Goal: Complete application form

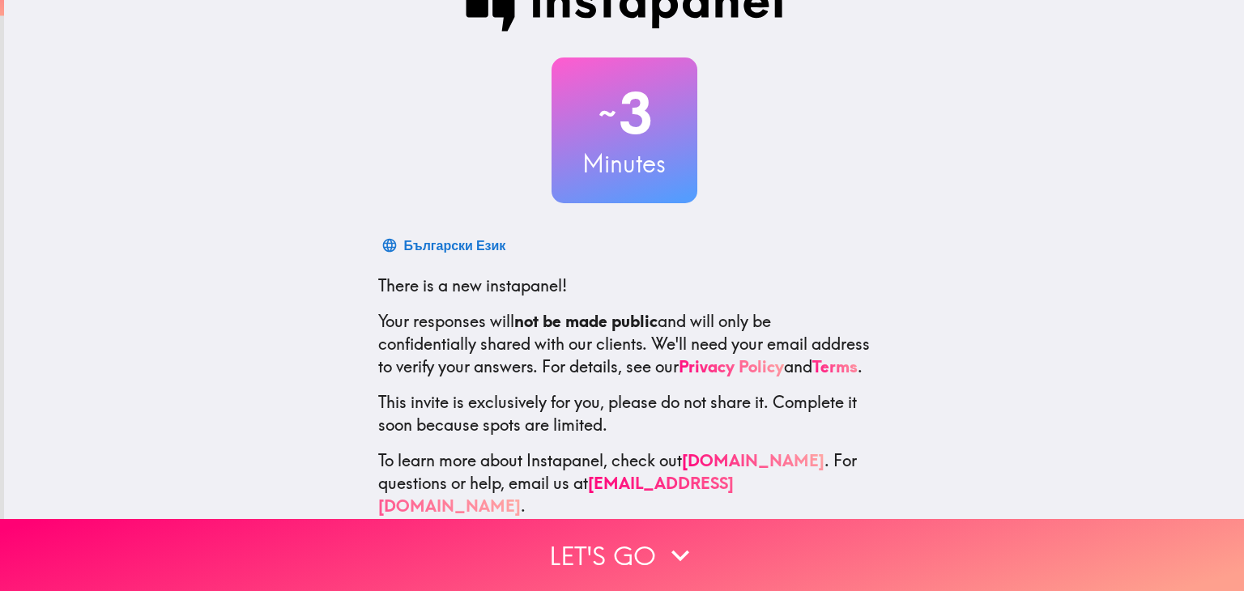
scroll to position [83, 0]
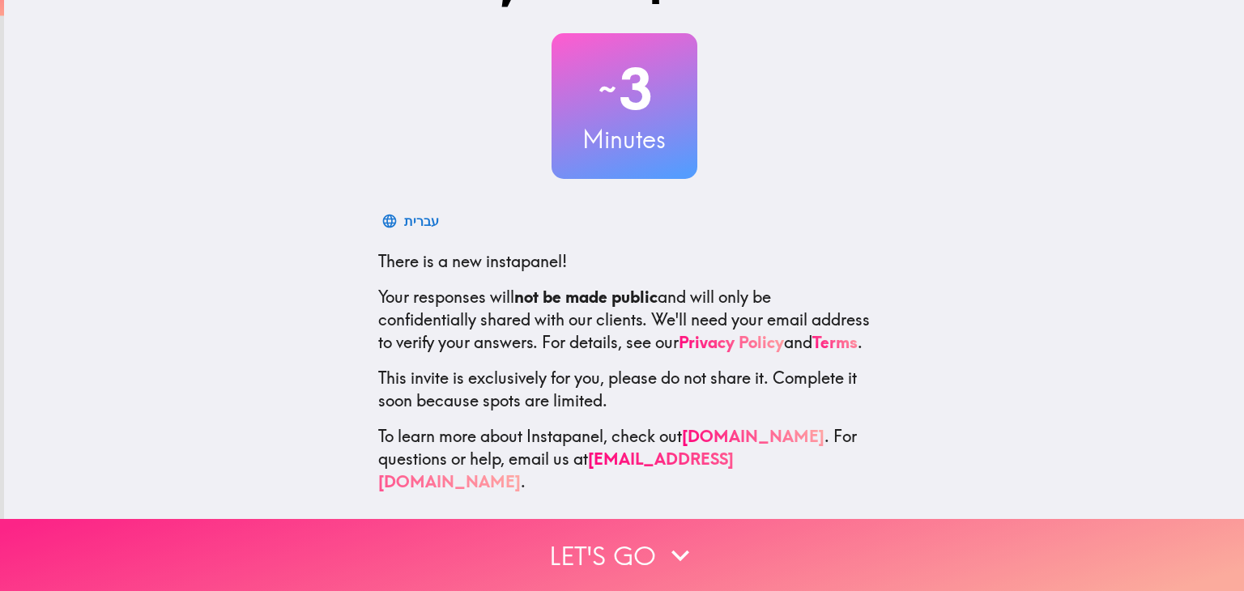
click at [628, 540] on button "Let's go" at bounding box center [622, 555] width 1244 height 72
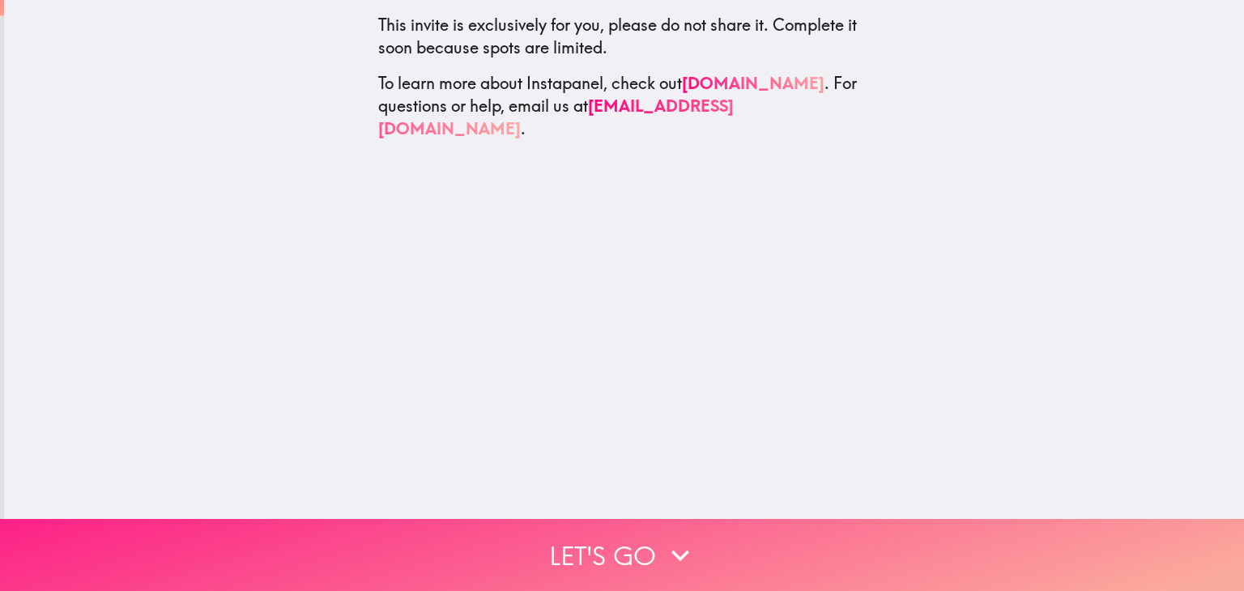
scroll to position [0, 0]
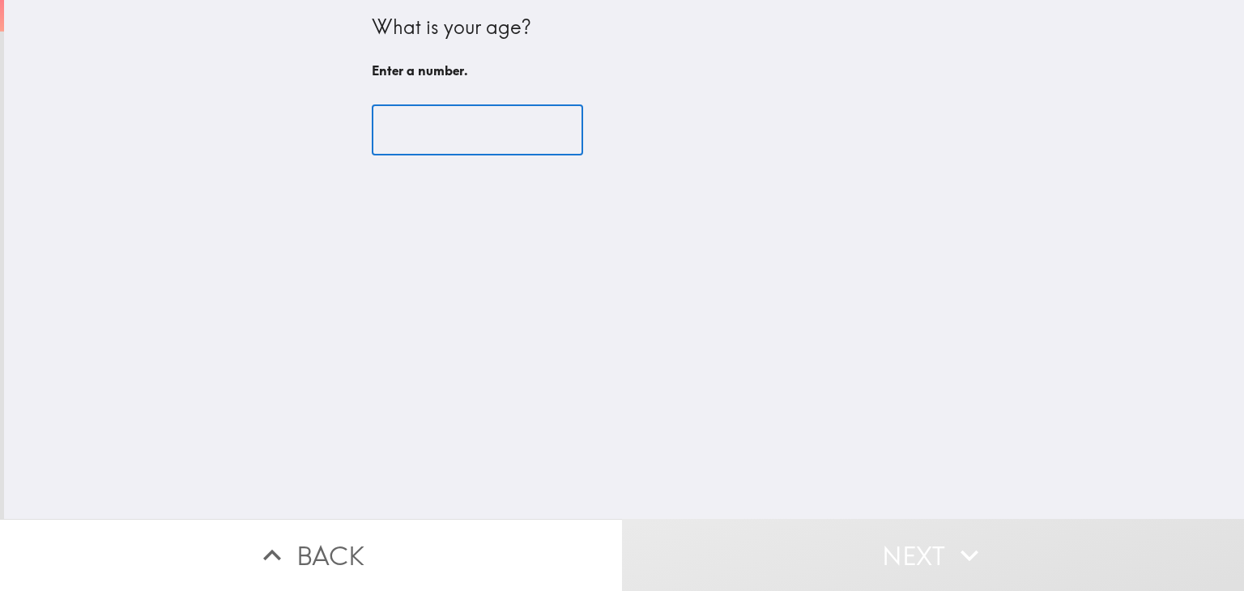
click at [499, 126] on input "number" at bounding box center [477, 130] width 211 height 50
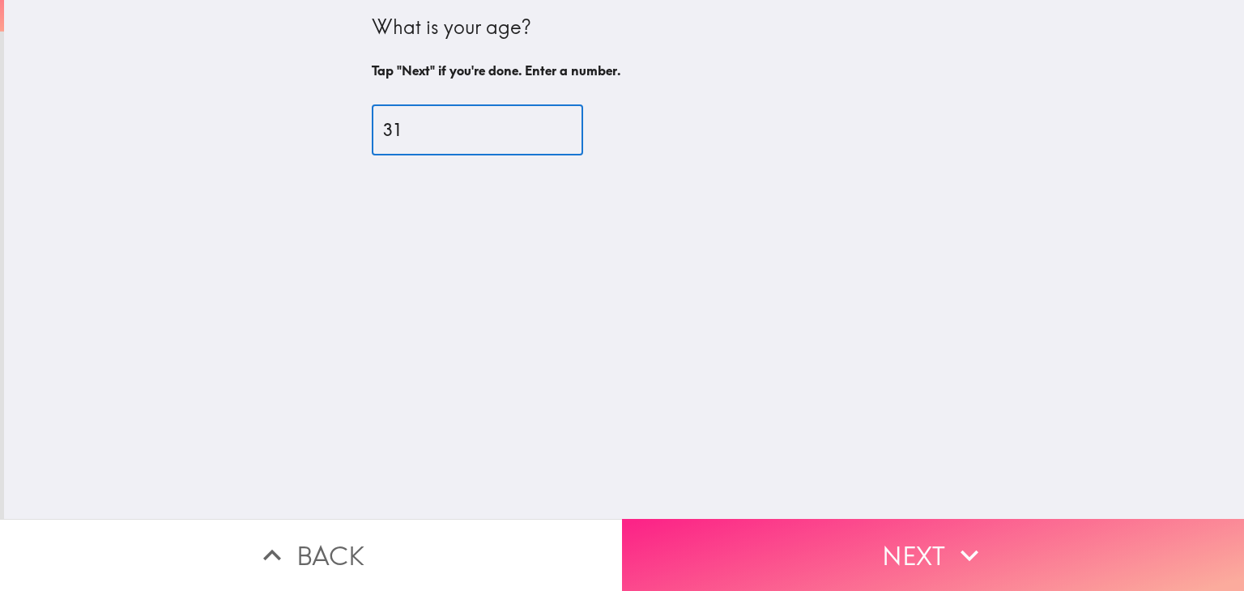
type input "31"
click at [956, 538] on icon "button" at bounding box center [969, 556] width 36 height 36
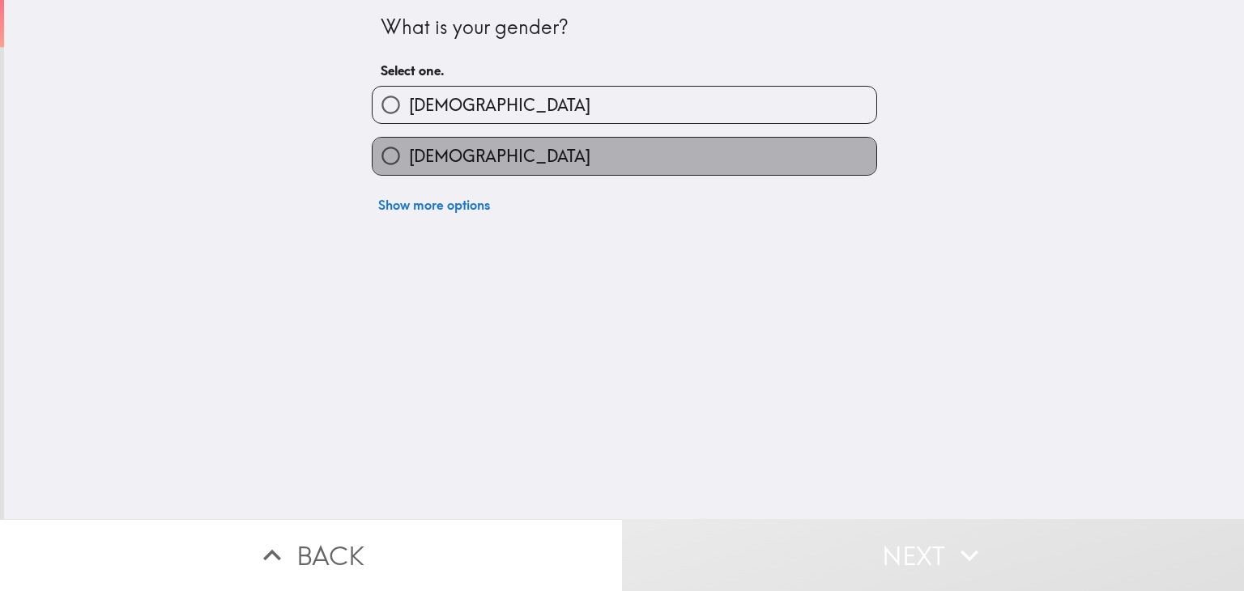
click at [598, 155] on label "[DEMOGRAPHIC_DATA]" at bounding box center [624, 156] width 504 height 36
click at [409, 155] on input "[DEMOGRAPHIC_DATA]" at bounding box center [390, 156] width 36 height 36
radio input "true"
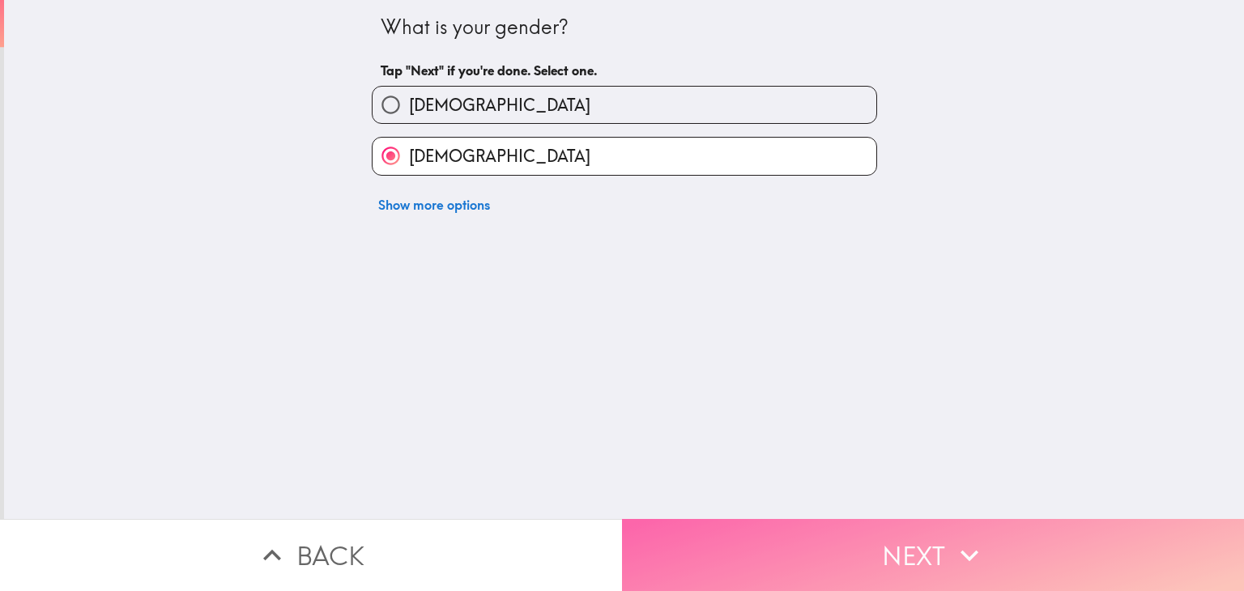
click at [905, 534] on button "Next" at bounding box center [933, 555] width 622 height 72
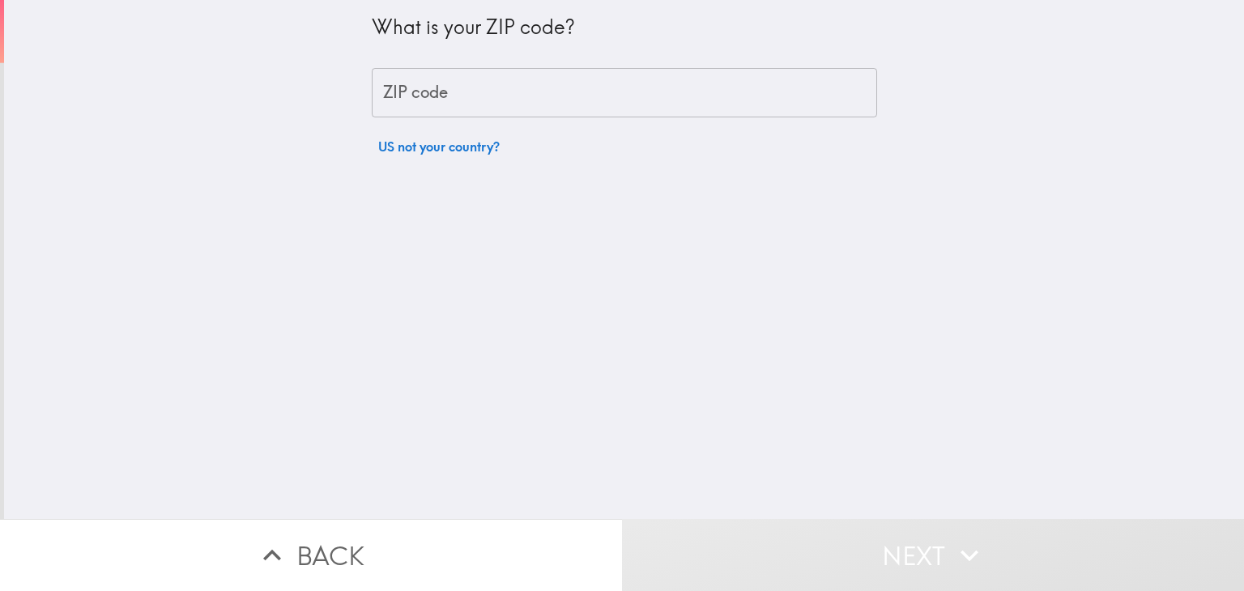
click at [589, 93] on input "ZIP code" at bounding box center [624, 93] width 505 height 50
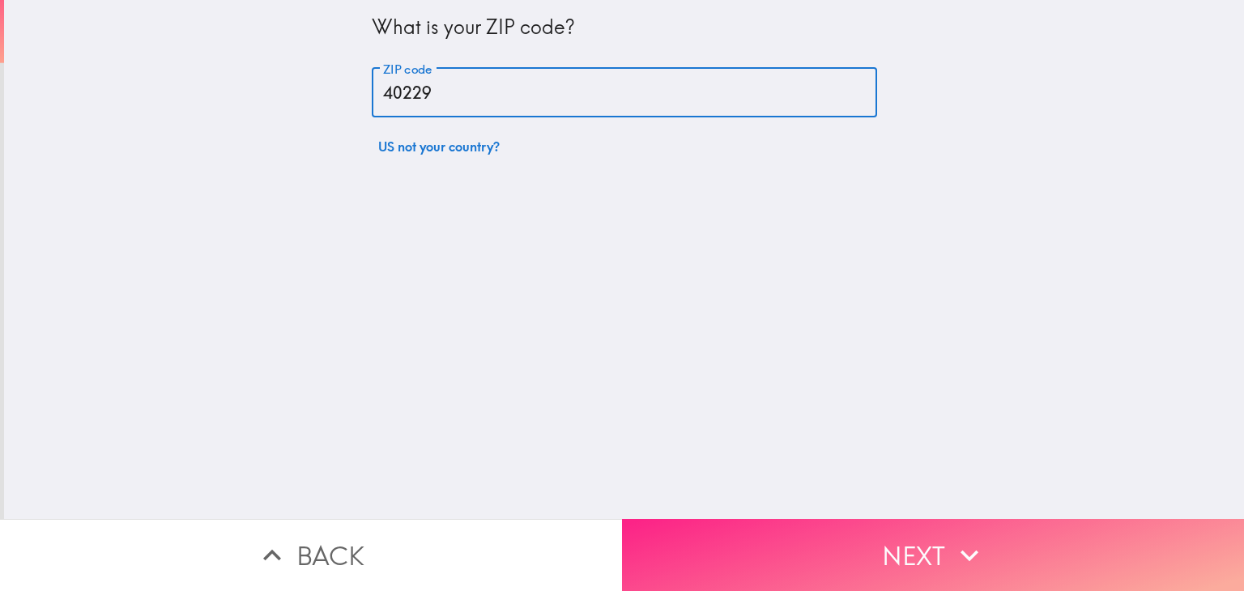
type input "40229"
click at [907, 543] on button "Next" at bounding box center [933, 555] width 622 height 72
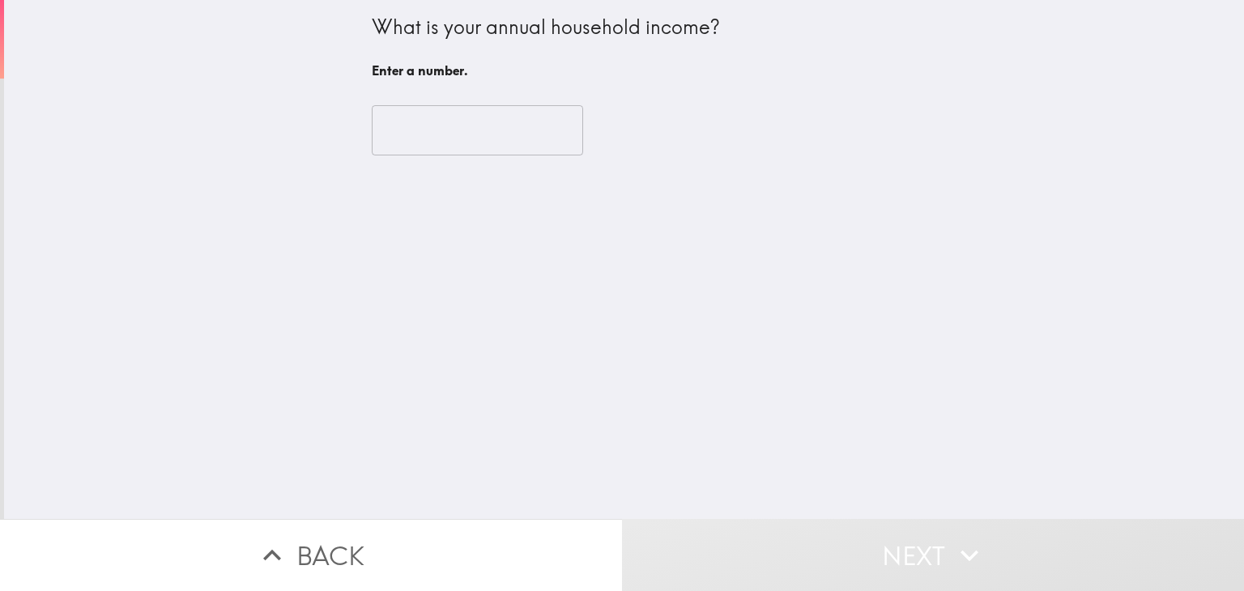
click at [498, 144] on input "number" at bounding box center [477, 130] width 211 height 50
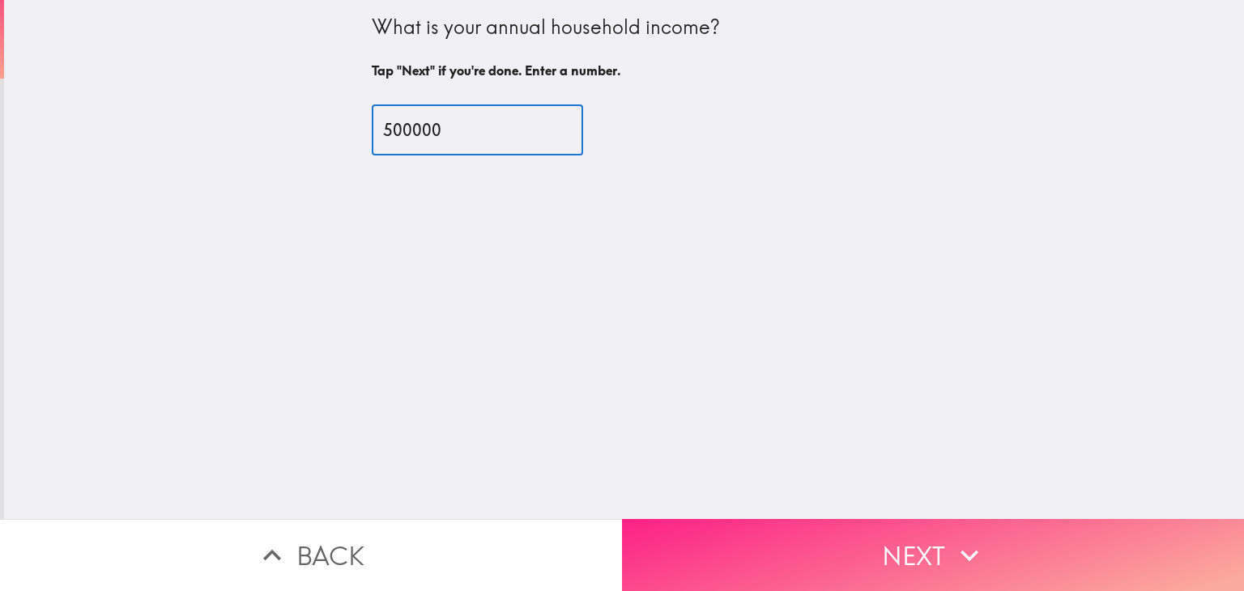
type input "500000"
click at [935, 540] on button "Next" at bounding box center [933, 555] width 622 height 72
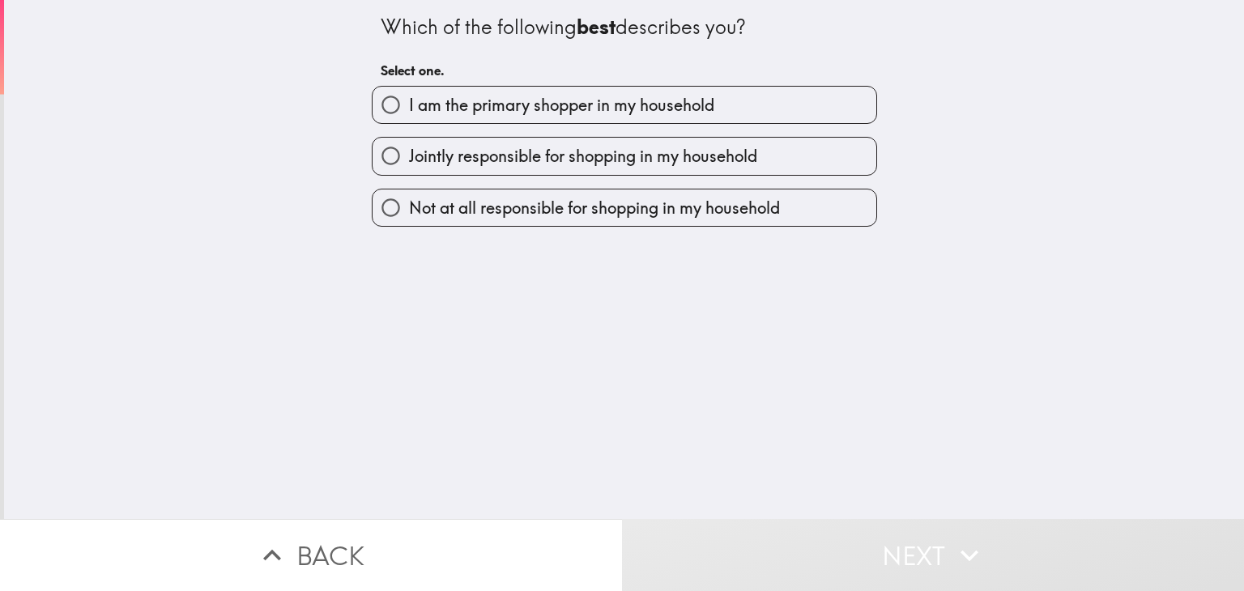
click at [518, 110] on span "I am the primary shopper in my household" at bounding box center [561, 105] width 305 height 23
click at [409, 110] on input "I am the primary shopper in my household" at bounding box center [390, 105] width 36 height 36
radio input "true"
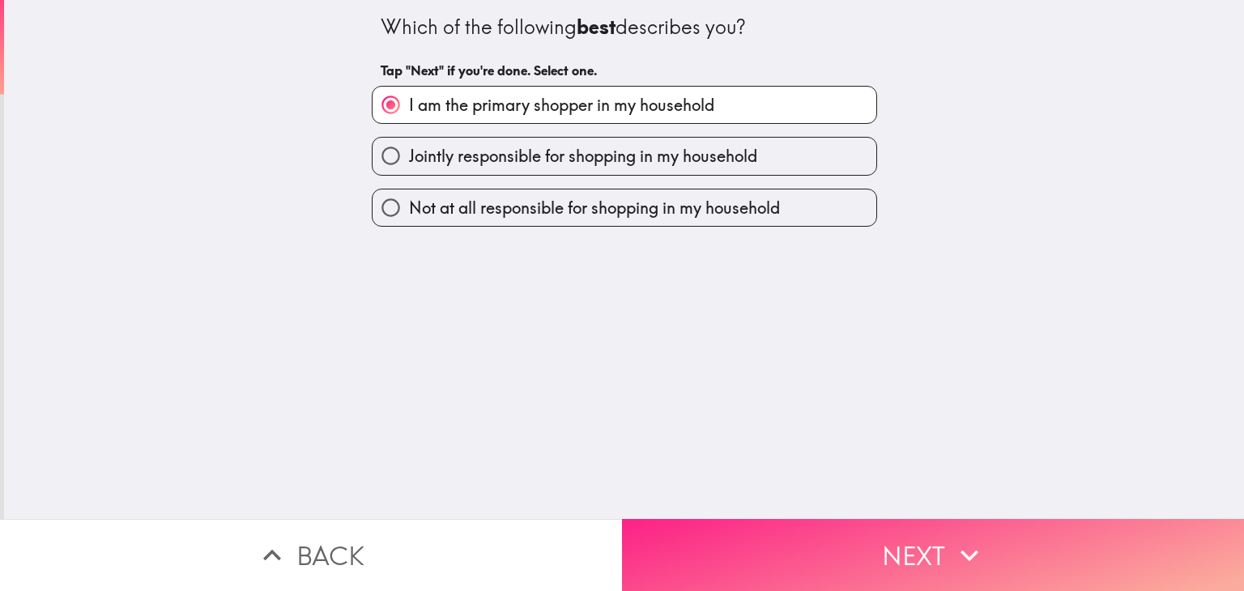
click at [872, 540] on button "Next" at bounding box center [933, 555] width 622 height 72
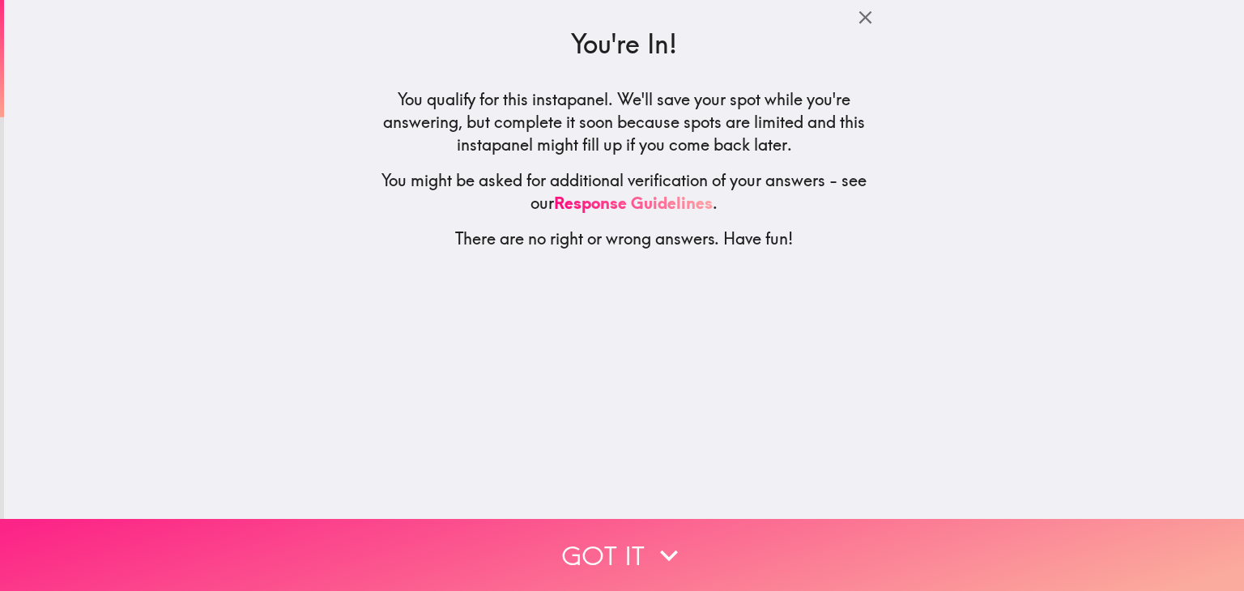
click at [599, 538] on button "Got it" at bounding box center [622, 555] width 1244 height 72
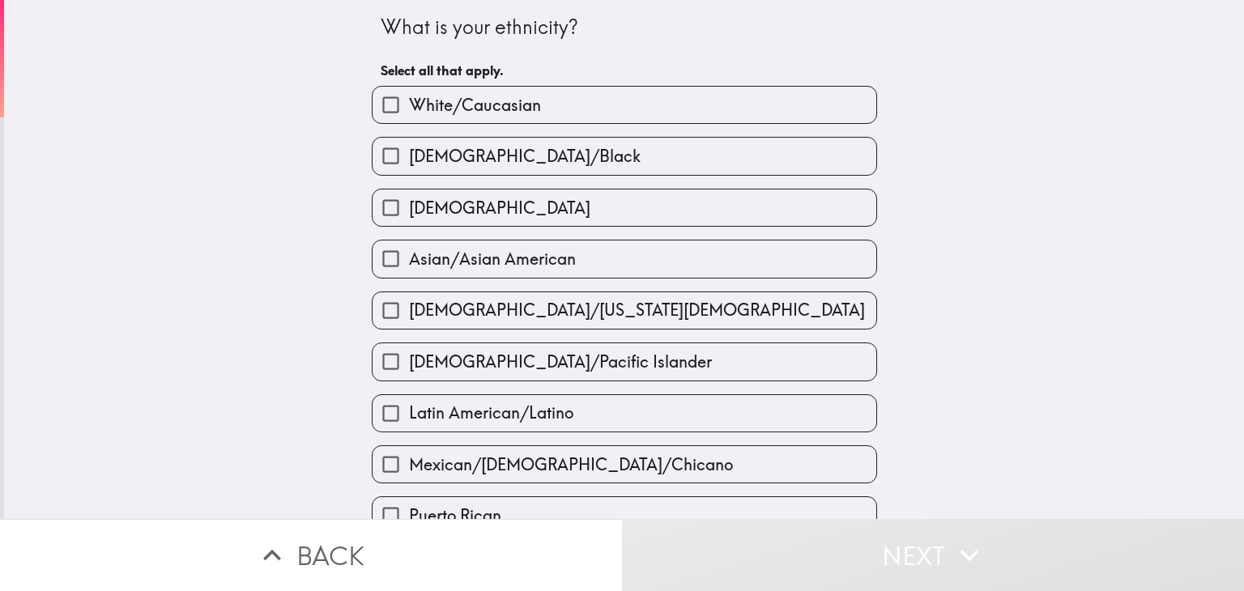
click at [488, 100] on span "White/Caucasian" at bounding box center [475, 105] width 132 height 23
click at [409, 100] on input "White/Caucasian" at bounding box center [390, 105] width 36 height 36
checkbox input "true"
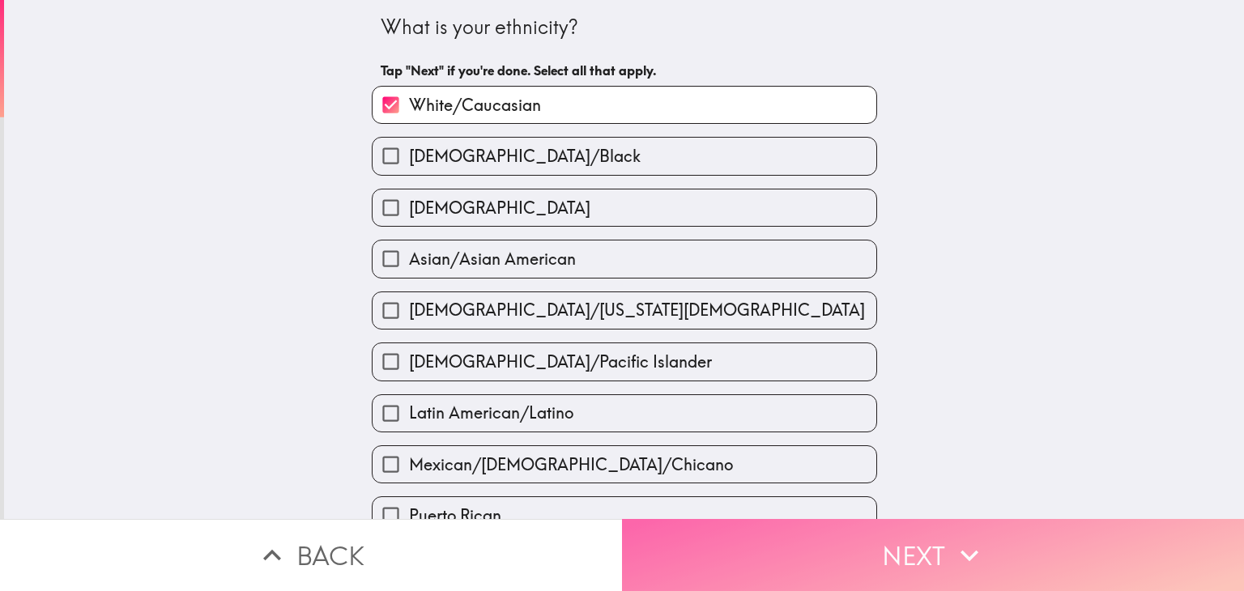
click at [857, 545] on button "Next" at bounding box center [933, 555] width 622 height 72
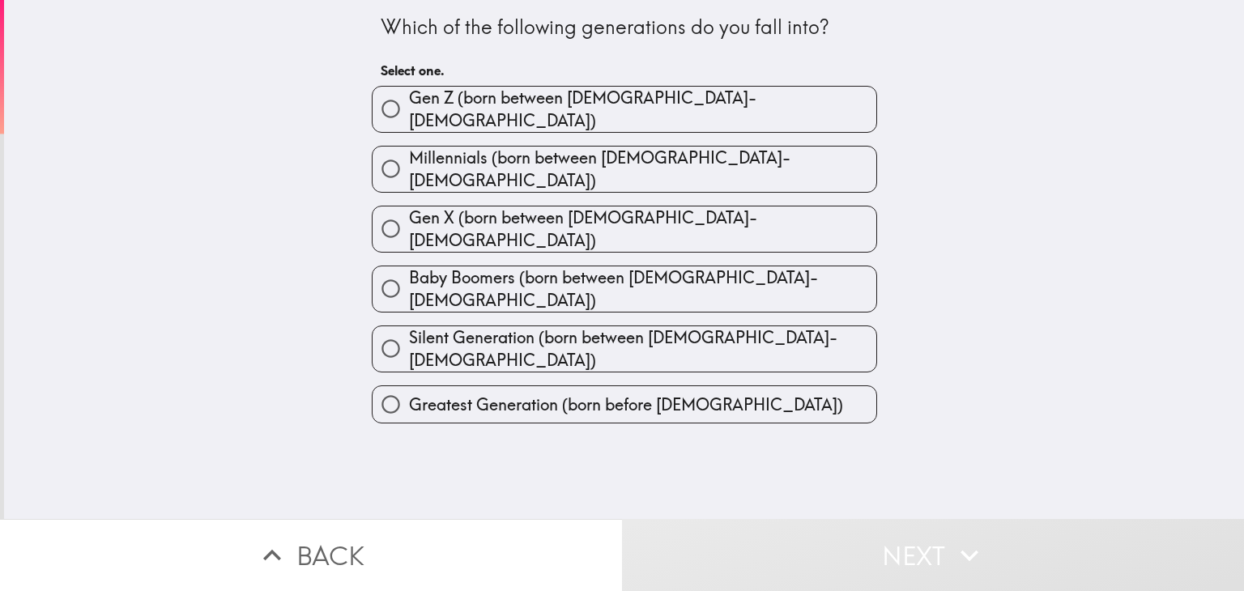
click at [500, 156] on span "Millennials (born between [DEMOGRAPHIC_DATA]-[DEMOGRAPHIC_DATA])" at bounding box center [642, 169] width 467 height 45
click at [409, 156] on input "Millennials (born between [DEMOGRAPHIC_DATA]-[DEMOGRAPHIC_DATA])" at bounding box center [390, 169] width 36 height 36
radio input "true"
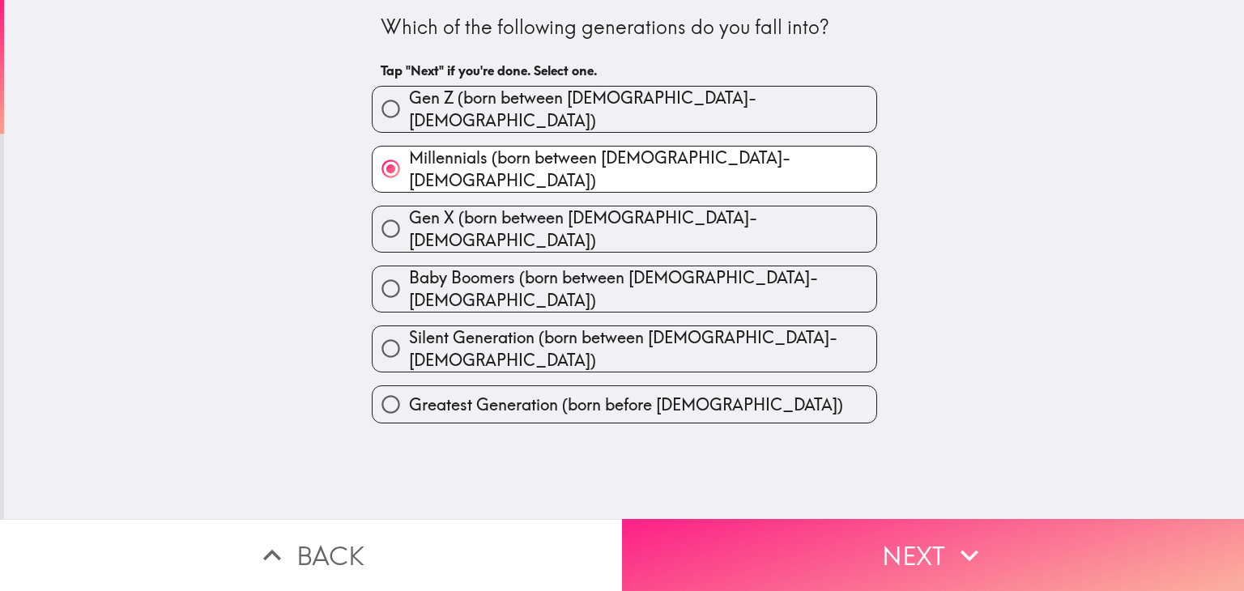
click at [859, 535] on button "Next" at bounding box center [933, 555] width 622 height 72
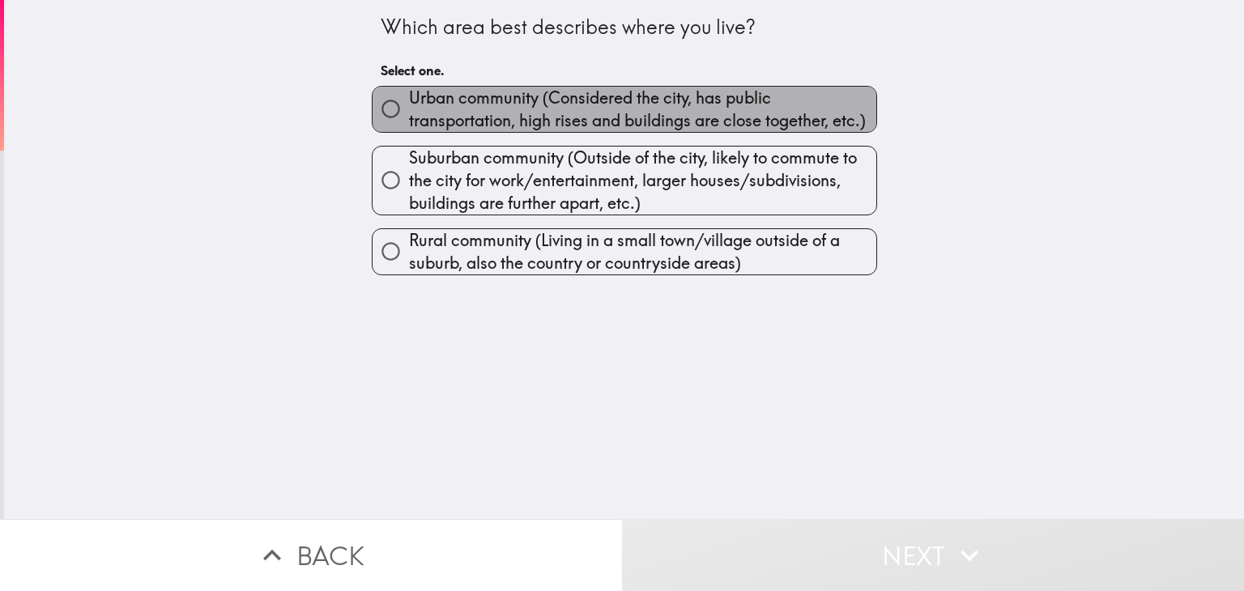
click at [658, 95] on span "Urban community (Considered the city, has public transportation, high rises and…" at bounding box center [642, 109] width 467 height 45
click at [409, 95] on input "Urban community (Considered the city, has public transportation, high rises and…" at bounding box center [390, 109] width 36 height 36
radio input "true"
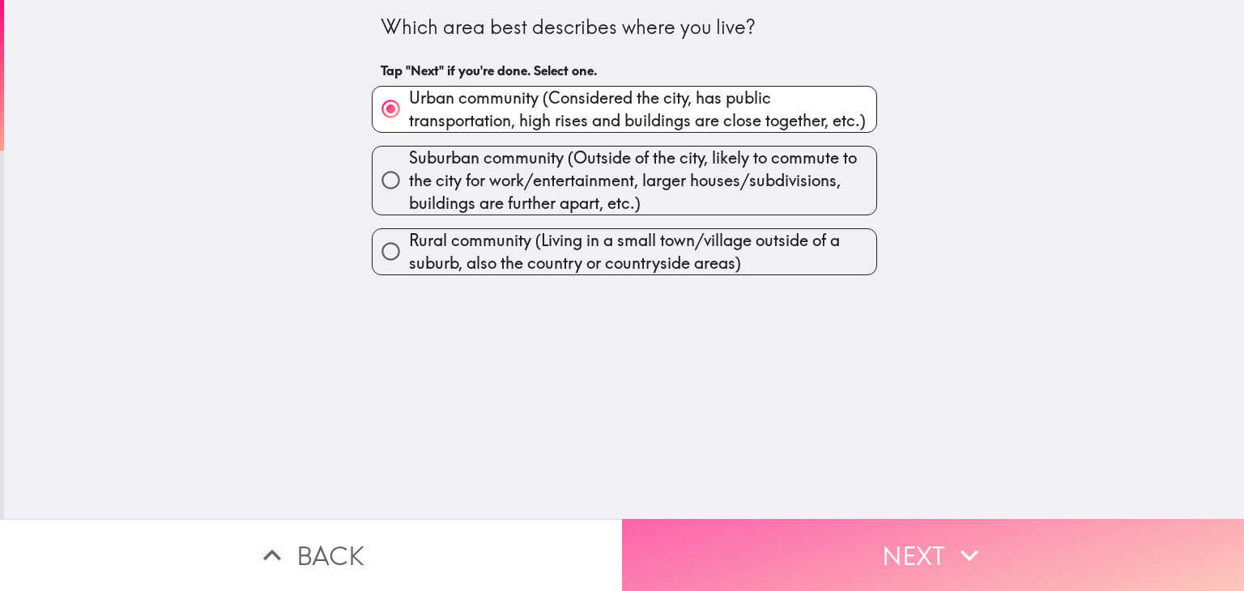
click at [909, 536] on button "Next" at bounding box center [933, 555] width 622 height 72
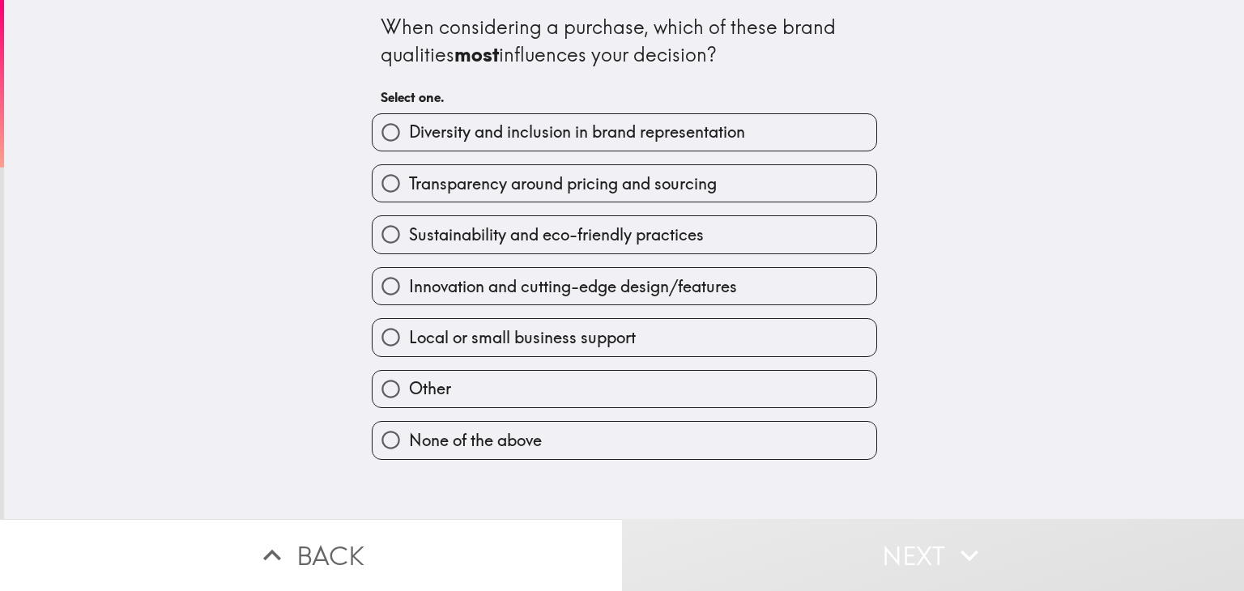
click at [449, 188] on span "Transparency around pricing and sourcing" at bounding box center [563, 183] width 308 height 23
click at [409, 188] on input "Transparency around pricing and sourcing" at bounding box center [390, 183] width 36 height 36
radio input "true"
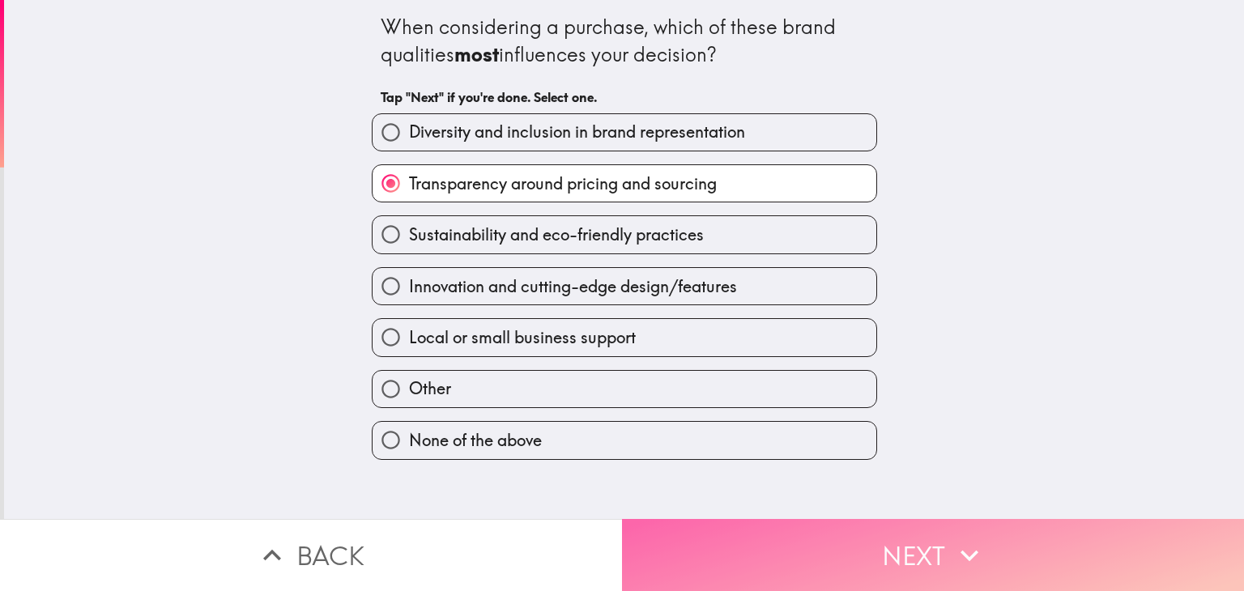
click at [817, 526] on button "Next" at bounding box center [933, 555] width 622 height 72
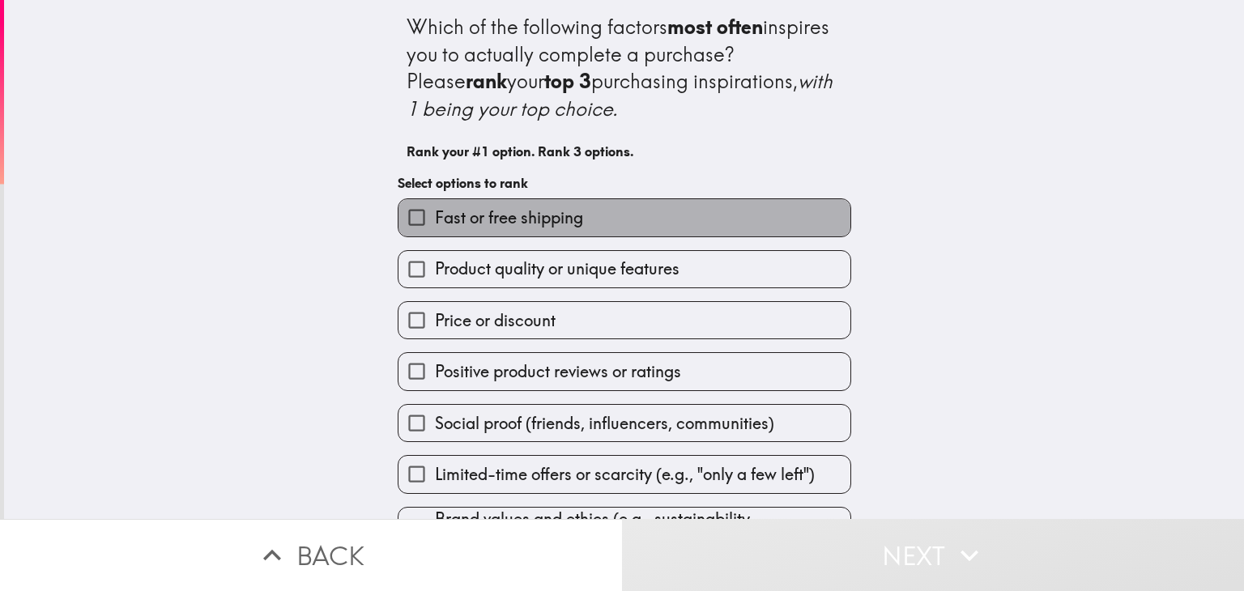
click at [549, 211] on span "Fast or free shipping" at bounding box center [509, 217] width 148 height 23
click at [435, 211] on input "Fast or free shipping" at bounding box center [416, 217] width 36 height 36
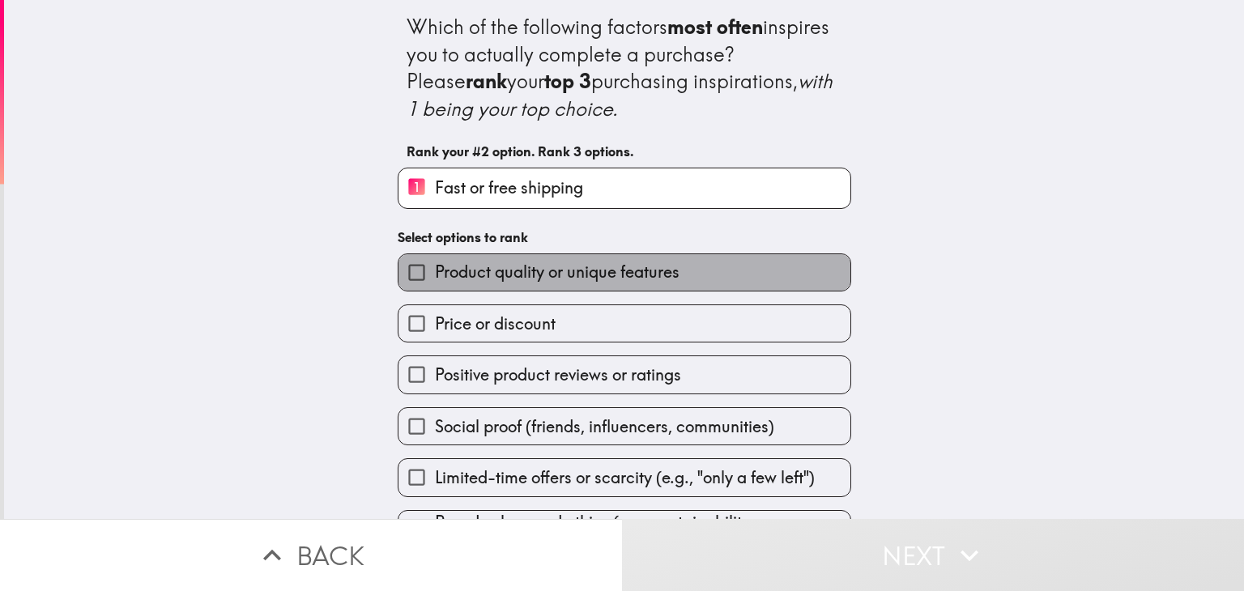
click at [547, 257] on label "Product quality or unique features" at bounding box center [624, 272] width 452 height 36
click at [435, 257] on input "Product quality or unique features" at bounding box center [416, 272] width 36 height 36
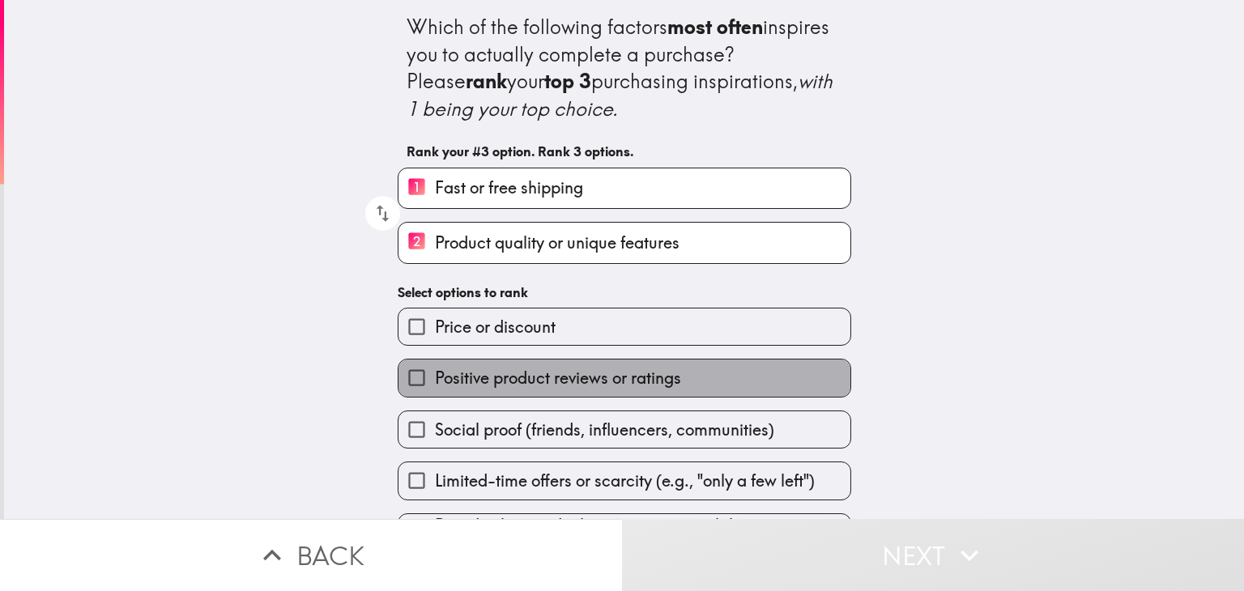
click at [563, 375] on span "Positive product reviews or ratings" at bounding box center [558, 378] width 246 height 23
click at [435, 375] on input "Positive product reviews or ratings" at bounding box center [416, 378] width 36 height 36
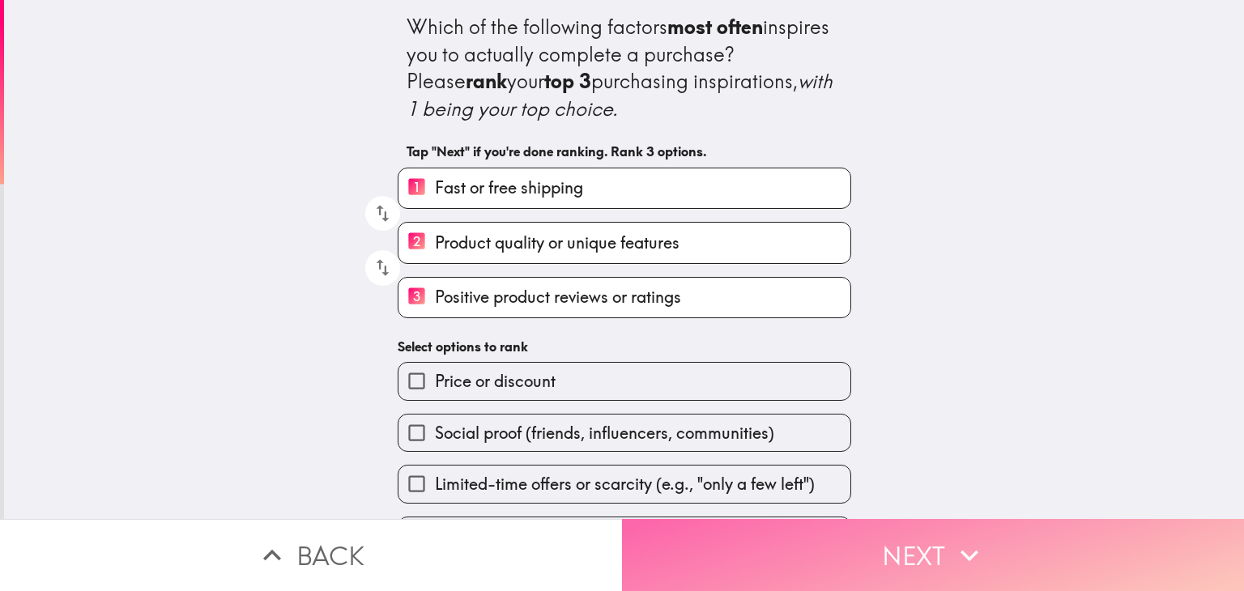
click at [800, 535] on button "Next" at bounding box center [933, 555] width 622 height 72
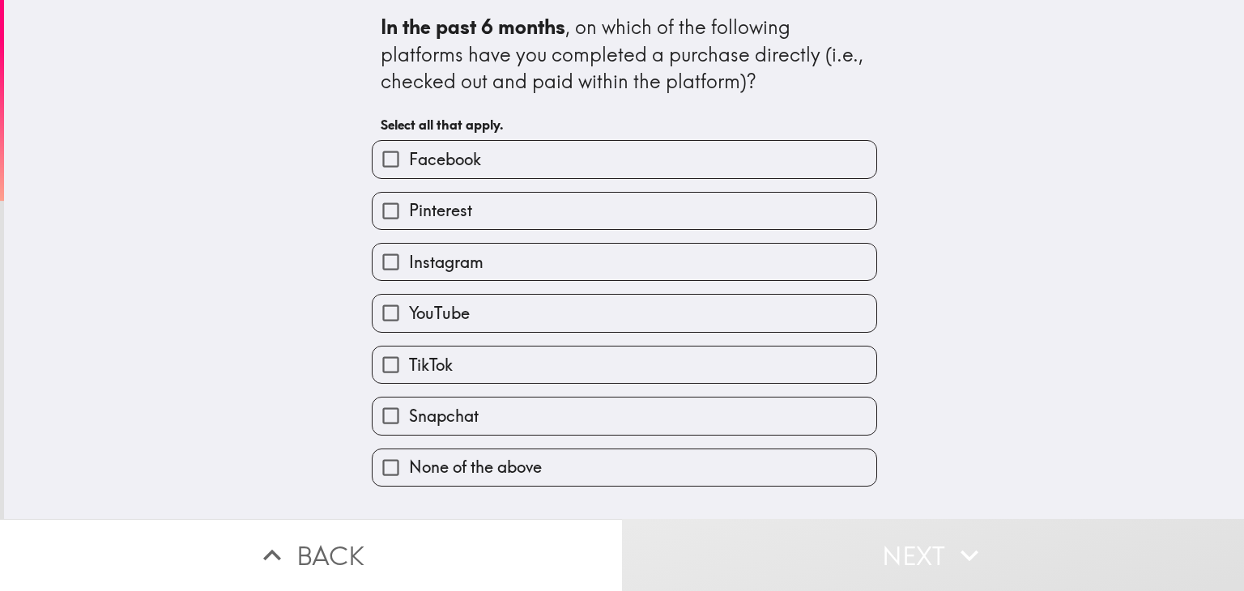
click at [475, 147] on label "Facebook" at bounding box center [624, 159] width 504 height 36
click at [409, 147] on input "Facebook" at bounding box center [390, 159] width 36 height 36
checkbox input "true"
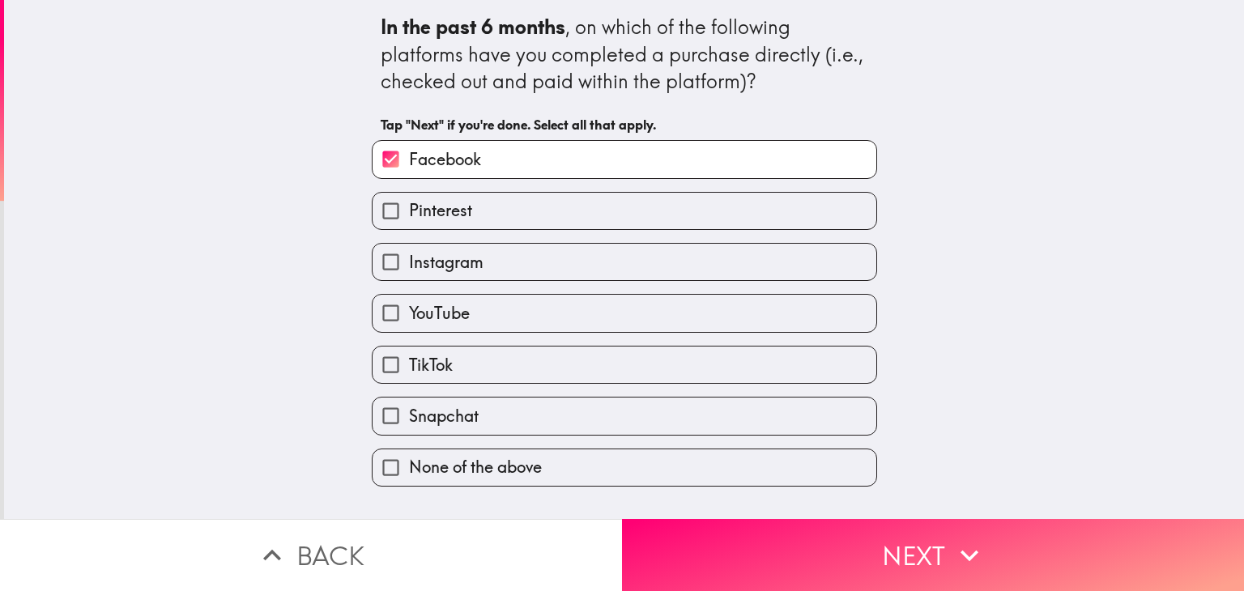
click at [479, 201] on label "Pinterest" at bounding box center [624, 211] width 504 height 36
click at [409, 201] on input "Pinterest" at bounding box center [390, 211] width 36 height 36
checkbox input "true"
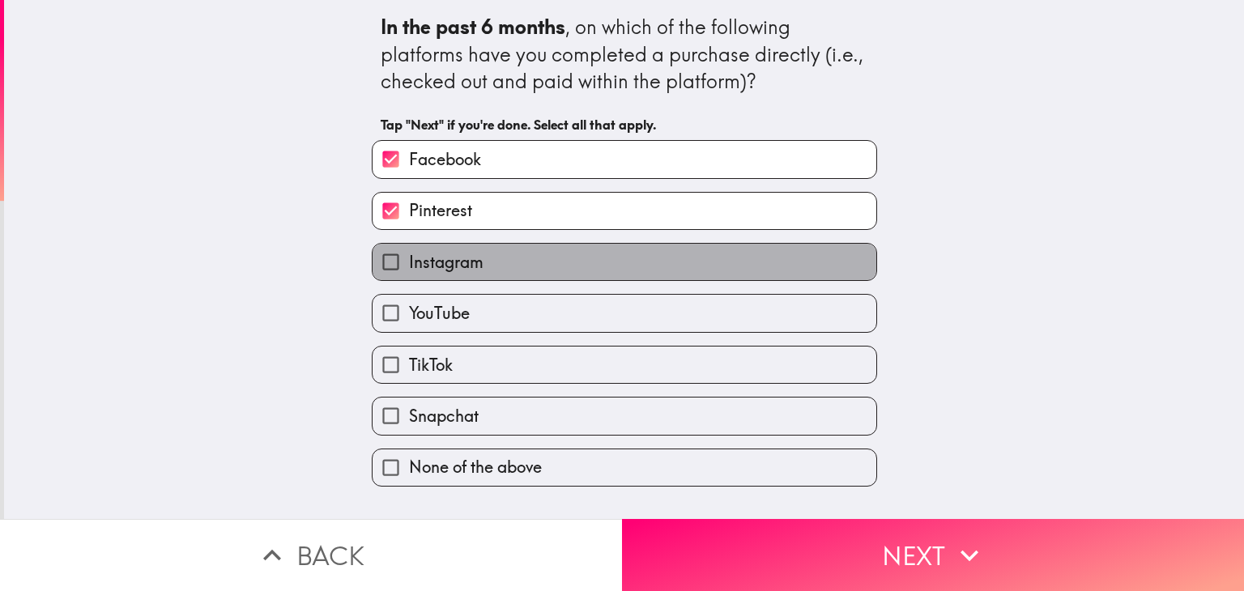
click at [481, 258] on label "Instagram" at bounding box center [624, 262] width 504 height 36
click at [409, 258] on input "Instagram" at bounding box center [390, 262] width 36 height 36
checkbox input "true"
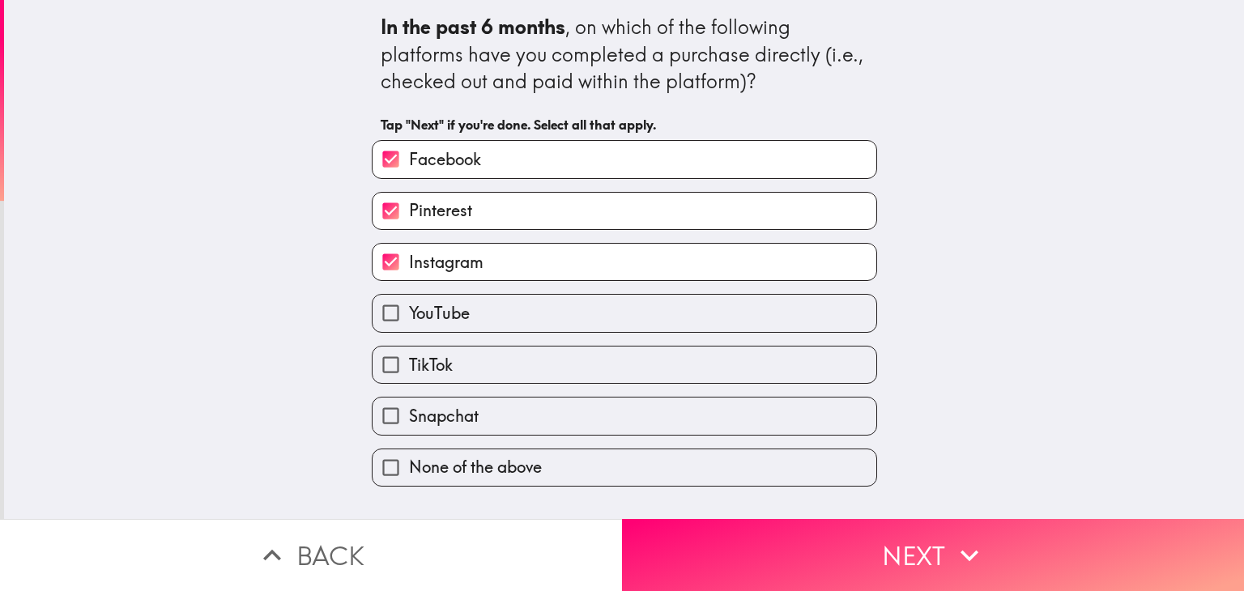
click at [488, 321] on label "YouTube" at bounding box center [624, 313] width 504 height 36
click at [409, 321] on input "YouTube" at bounding box center [390, 313] width 36 height 36
checkbox input "true"
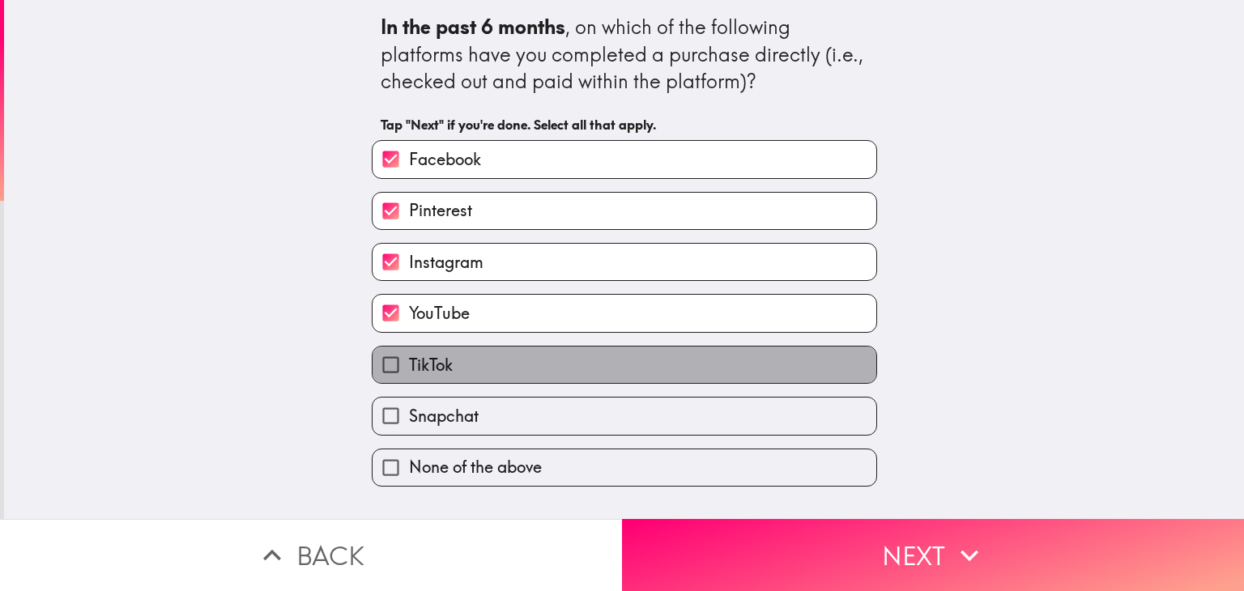
click at [491, 368] on label "TikTok" at bounding box center [624, 365] width 504 height 36
click at [409, 368] on input "TikTok" at bounding box center [390, 365] width 36 height 36
checkbox input "true"
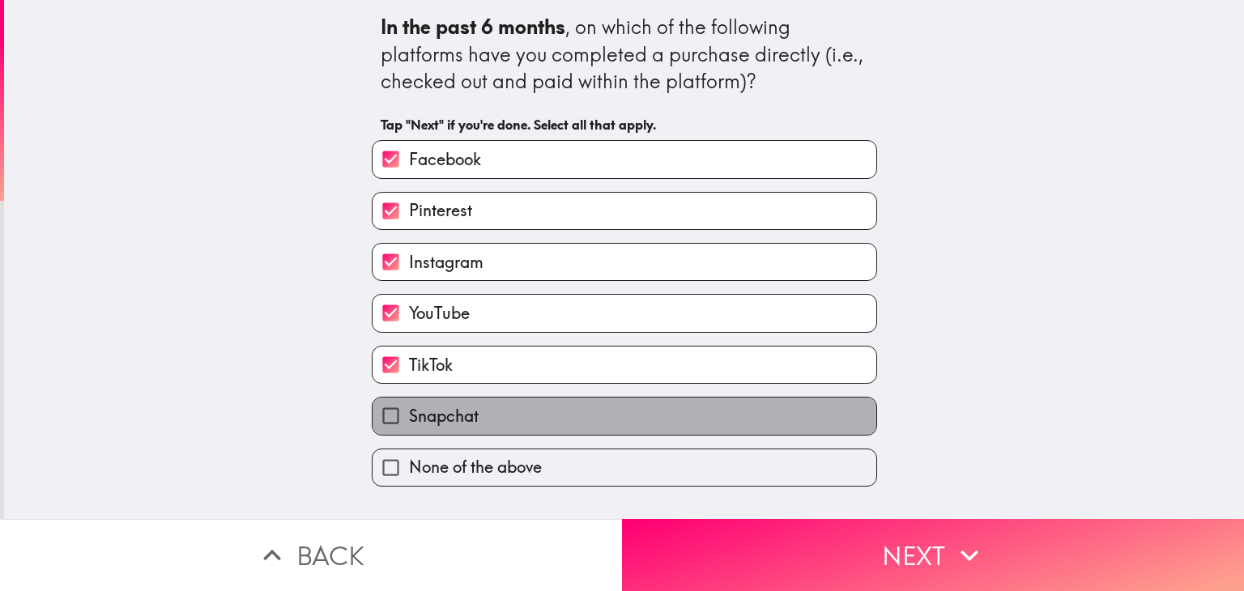
click at [499, 420] on label "Snapchat" at bounding box center [624, 416] width 504 height 36
click at [409, 420] on input "Snapchat" at bounding box center [390, 416] width 36 height 36
checkbox input "true"
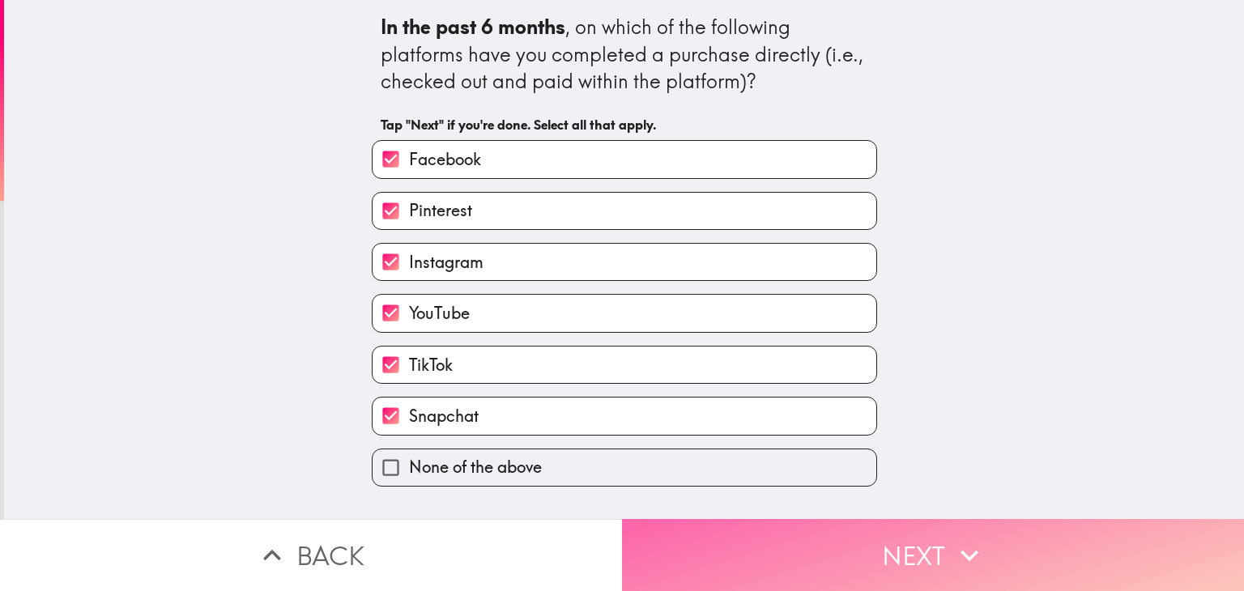
click at [817, 529] on button "Next" at bounding box center [933, 555] width 622 height 72
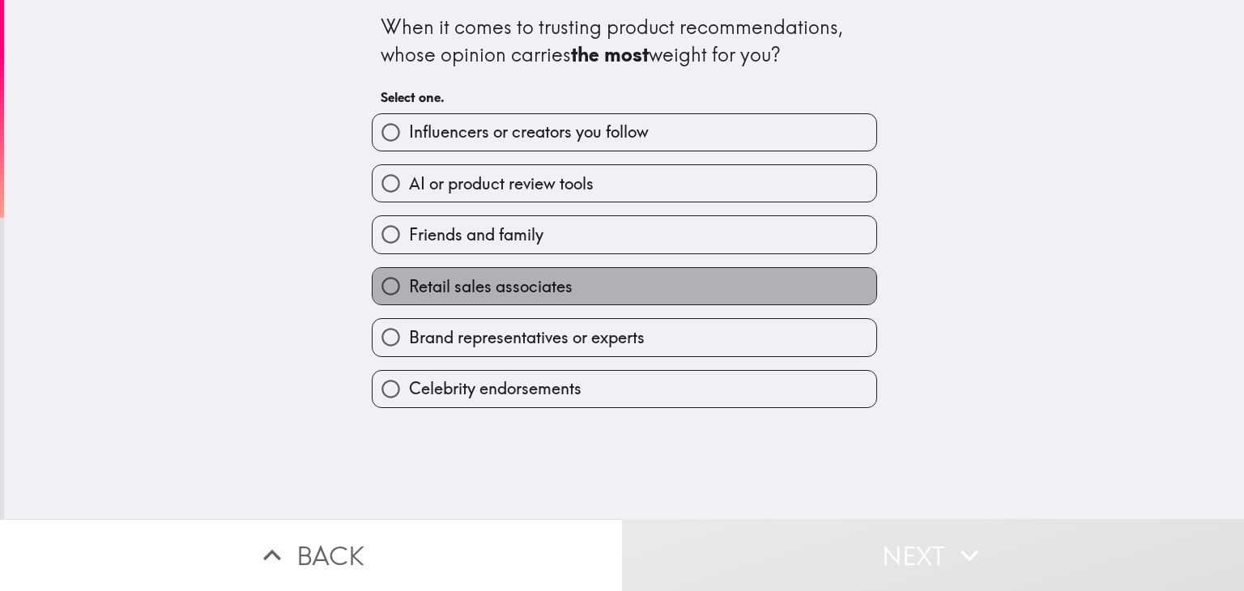
click at [468, 286] on span "Retail sales associates" at bounding box center [491, 286] width 164 height 23
click at [409, 286] on input "Retail sales associates" at bounding box center [390, 286] width 36 height 36
radio input "true"
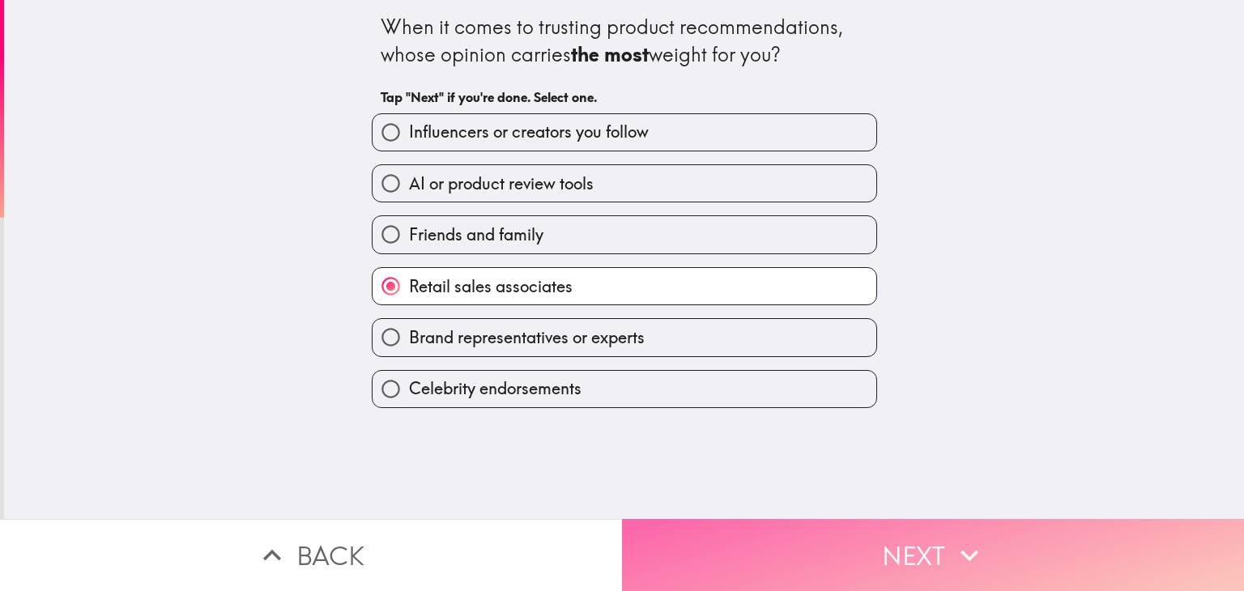
click at [842, 543] on button "Next" at bounding box center [933, 555] width 622 height 72
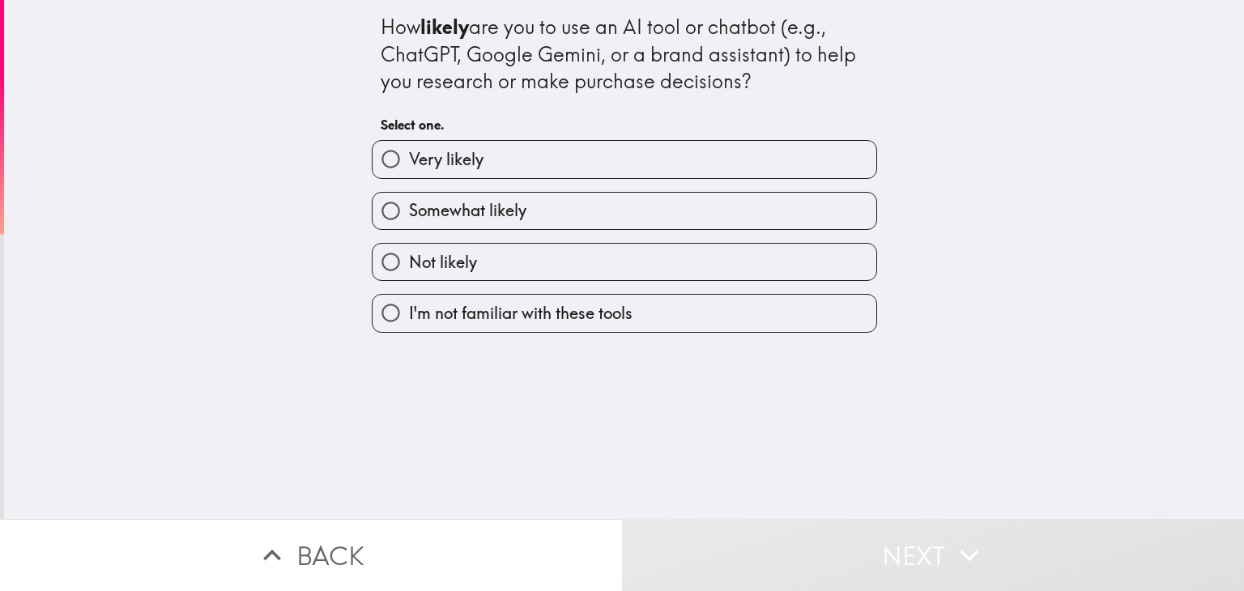
click at [458, 171] on label "Very likely" at bounding box center [624, 159] width 504 height 36
click at [409, 171] on input "Very likely" at bounding box center [390, 159] width 36 height 36
radio input "true"
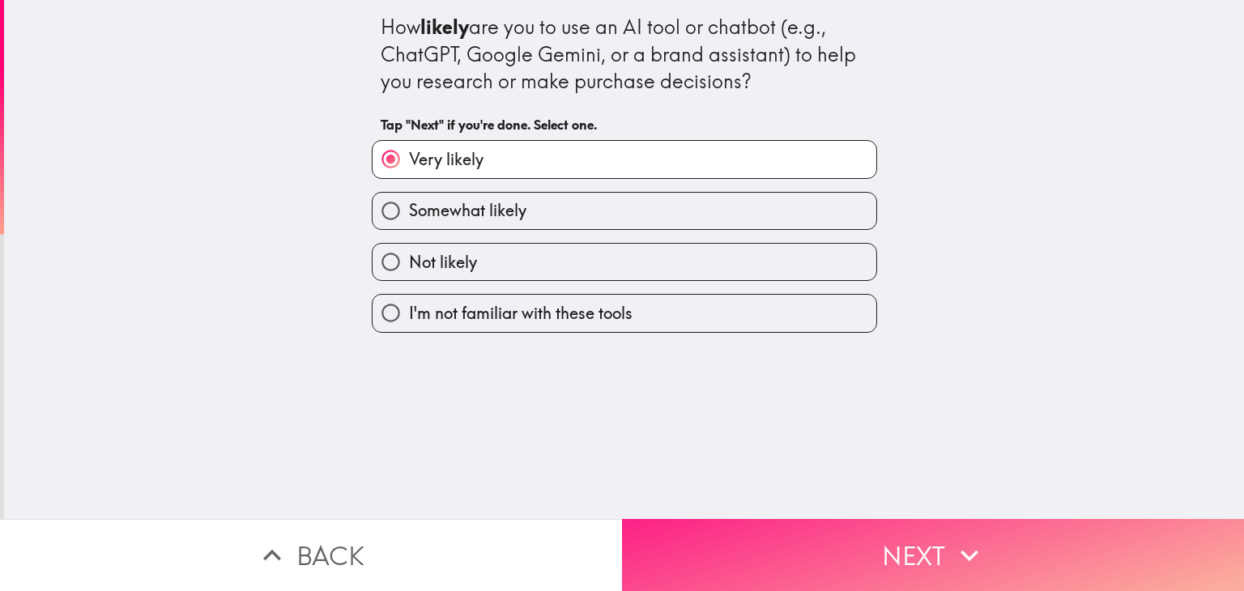
click at [819, 526] on button "Next" at bounding box center [933, 555] width 622 height 72
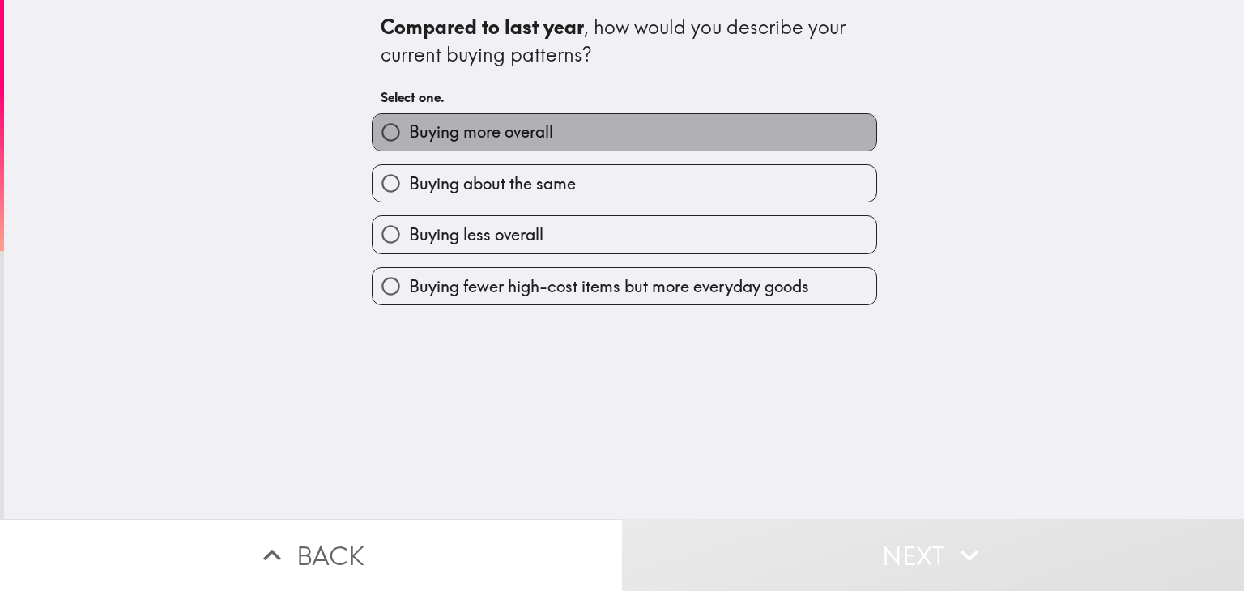
click at [563, 127] on label "Buying more overall" at bounding box center [624, 132] width 504 height 36
click at [409, 127] on input "Buying more overall" at bounding box center [390, 132] width 36 height 36
radio input "true"
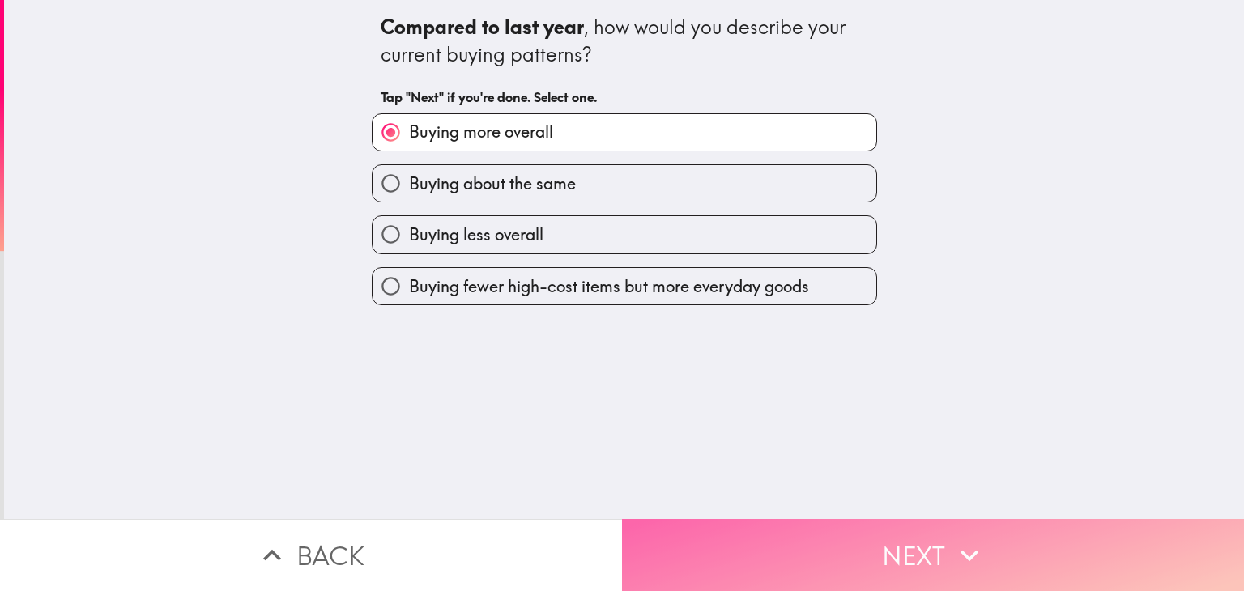
click at [914, 553] on button "Next" at bounding box center [933, 555] width 622 height 72
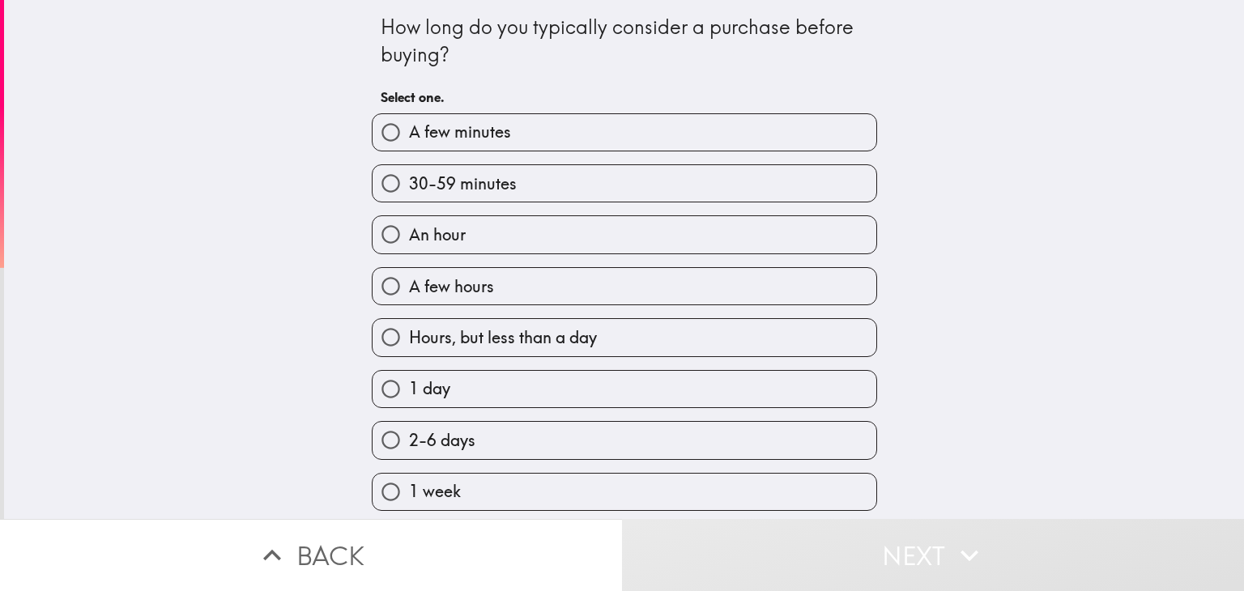
click at [499, 137] on label "A few minutes" at bounding box center [624, 132] width 504 height 36
click at [409, 137] on input "A few minutes" at bounding box center [390, 132] width 36 height 36
radio input "true"
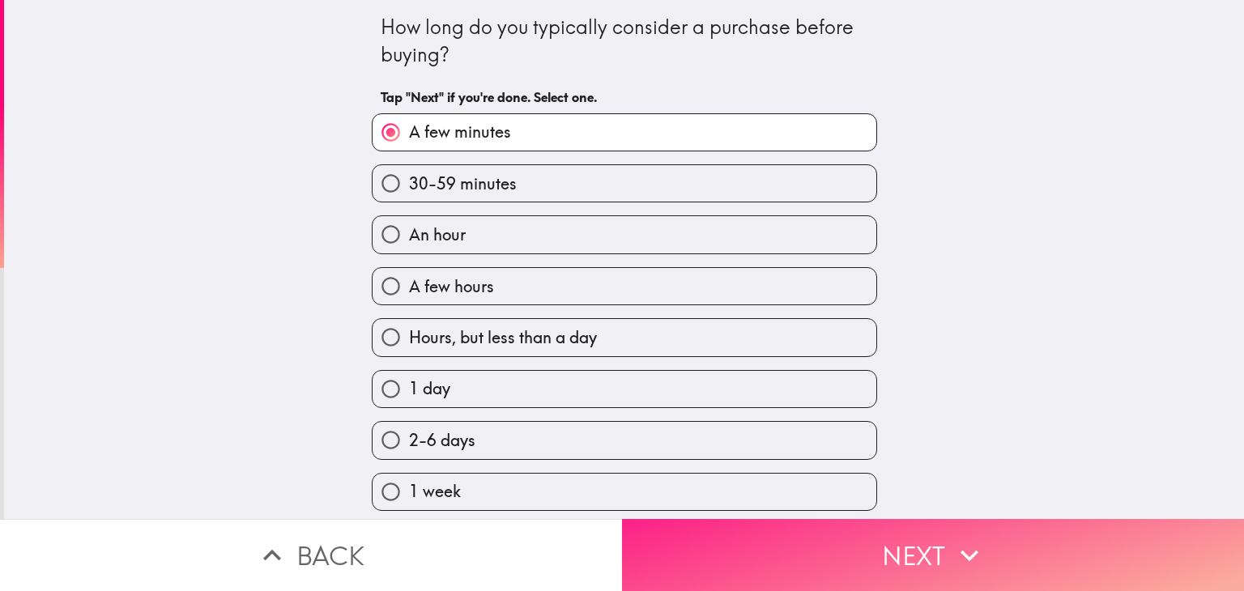
click at [786, 564] on button "Next" at bounding box center [933, 555] width 622 height 72
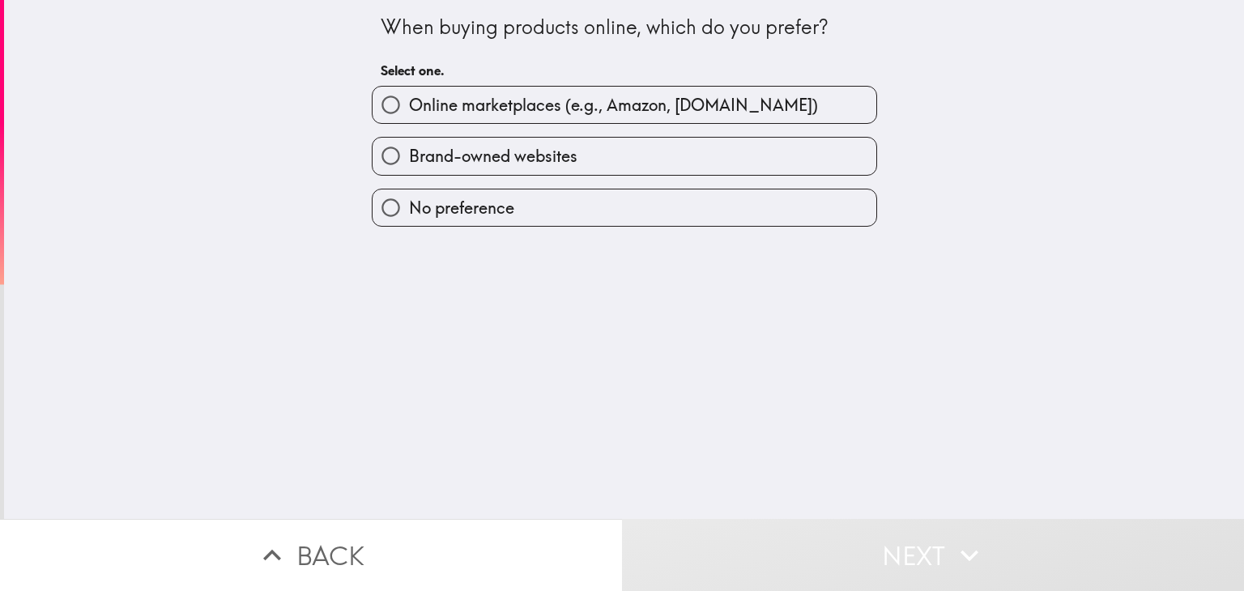
click at [526, 145] on span "Brand-owned websites" at bounding box center [493, 156] width 168 height 23
click at [409, 145] on input "Brand-owned websites" at bounding box center [390, 156] width 36 height 36
radio input "true"
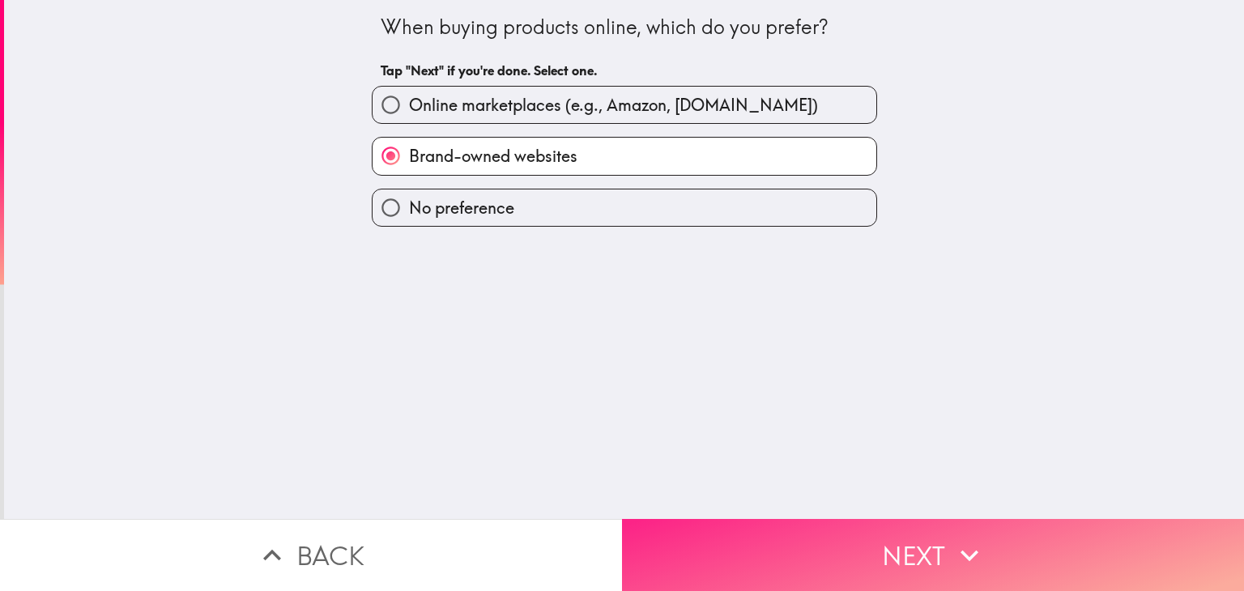
click at [898, 519] on button "Next" at bounding box center [933, 555] width 622 height 72
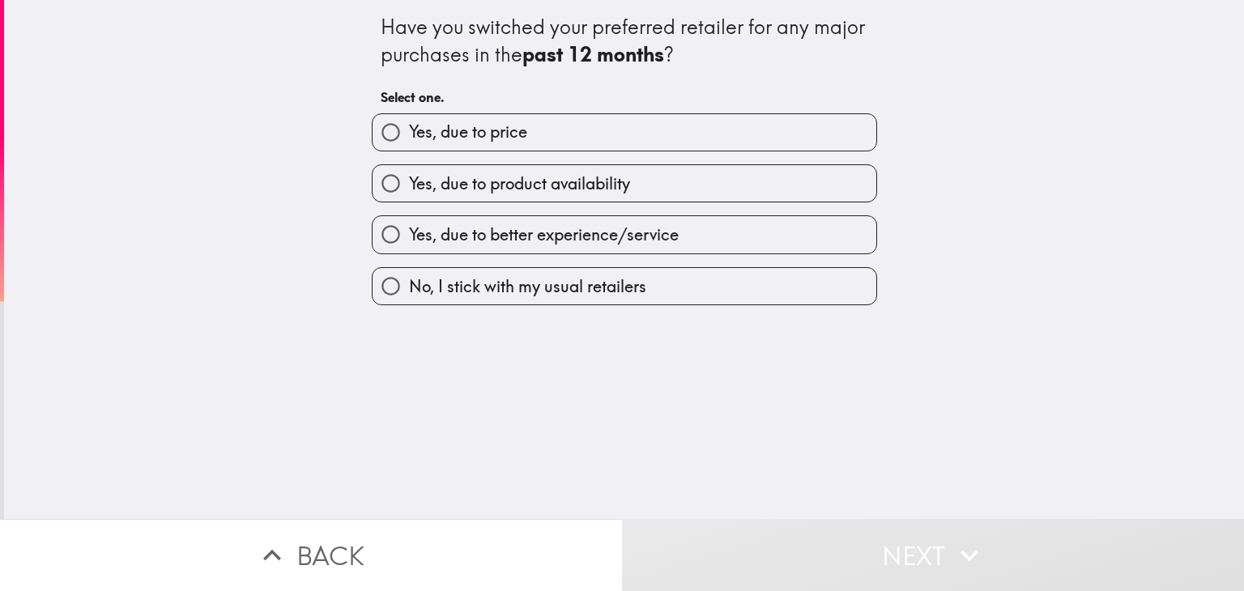
click at [476, 277] on span "No, I stick with my usual retailers" at bounding box center [527, 286] width 237 height 23
click at [409, 277] on input "No, I stick with my usual retailers" at bounding box center [390, 286] width 36 height 36
radio input "true"
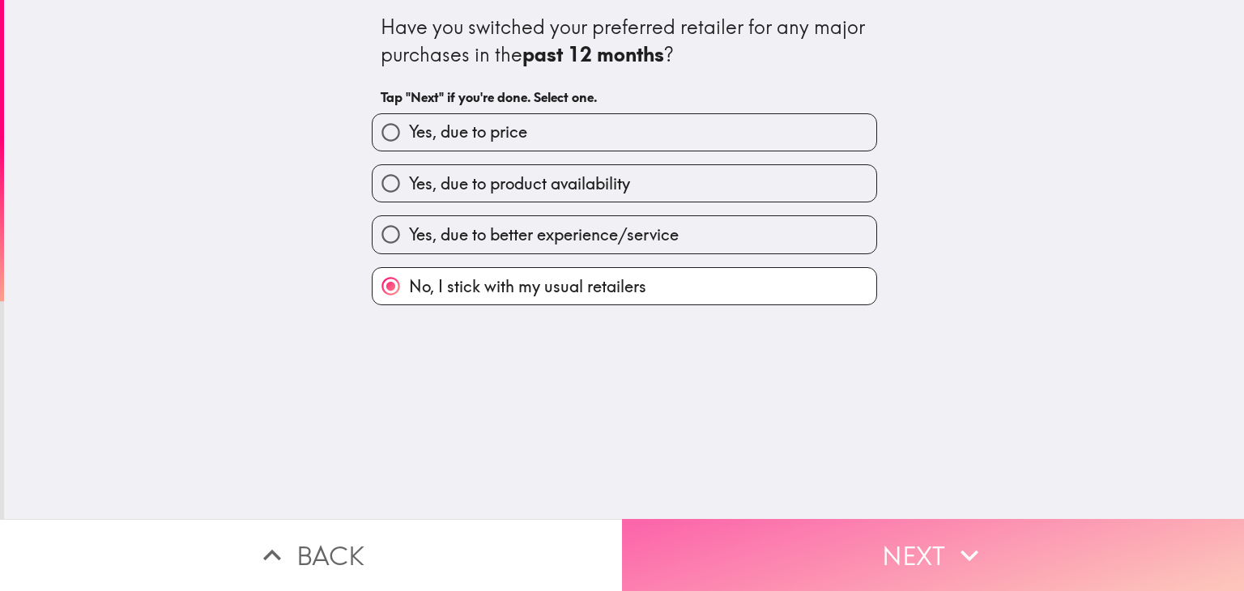
click at [821, 526] on button "Next" at bounding box center [933, 555] width 622 height 72
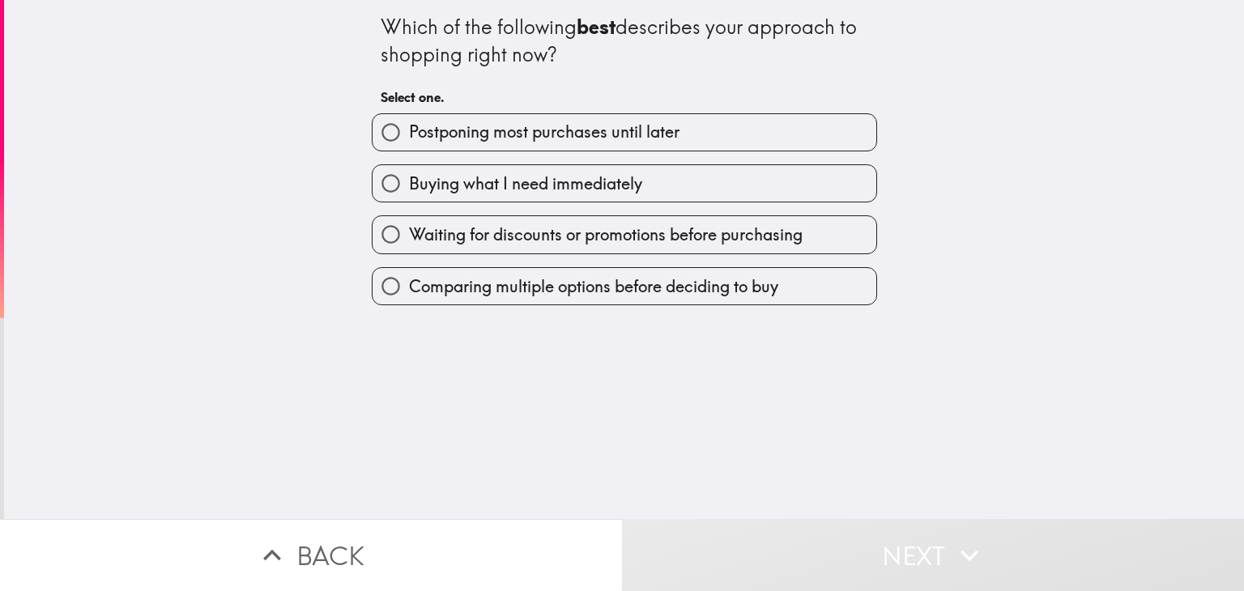
click at [505, 181] on span "Buying what I need immediately" at bounding box center [525, 183] width 233 height 23
click at [409, 181] on input "Buying what I need immediately" at bounding box center [390, 183] width 36 height 36
radio input "true"
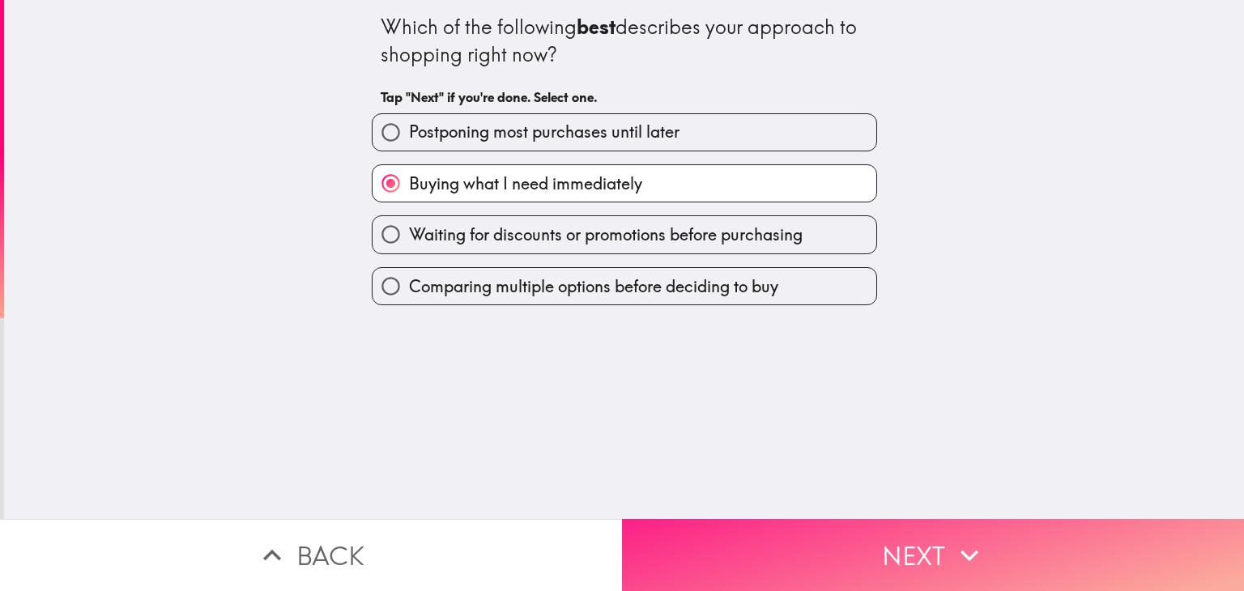
click at [882, 533] on button "Next" at bounding box center [933, 555] width 622 height 72
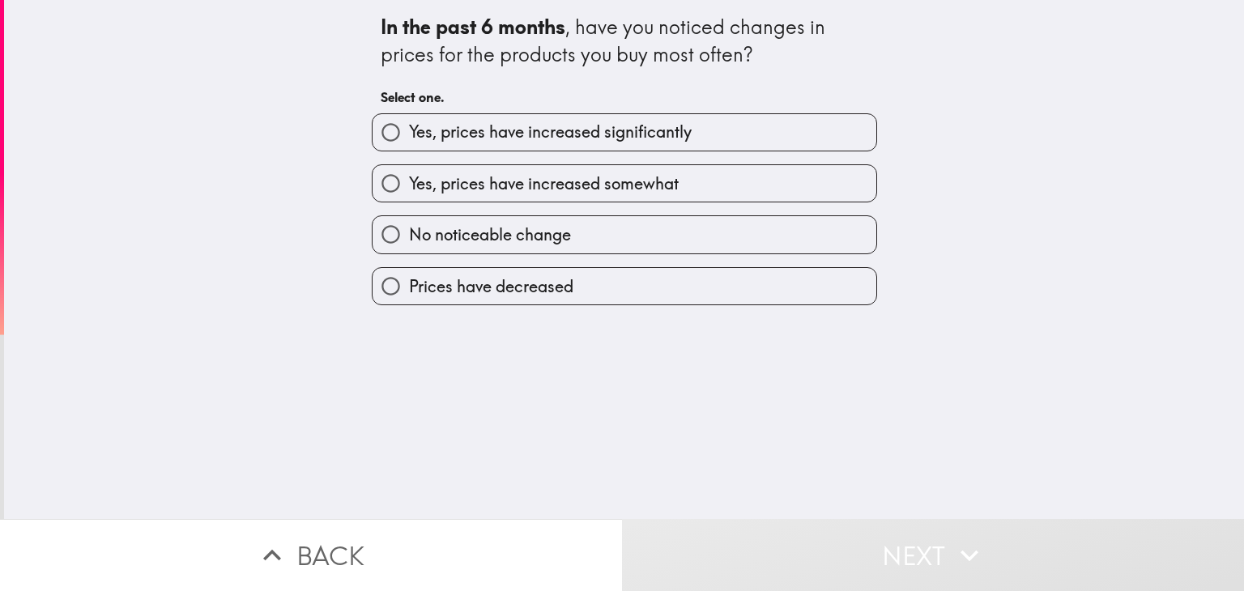
click at [522, 183] on span "Yes, prices have increased somewhat" at bounding box center [544, 183] width 270 height 23
click at [409, 183] on input "Yes, prices have increased somewhat" at bounding box center [390, 183] width 36 height 36
radio input "true"
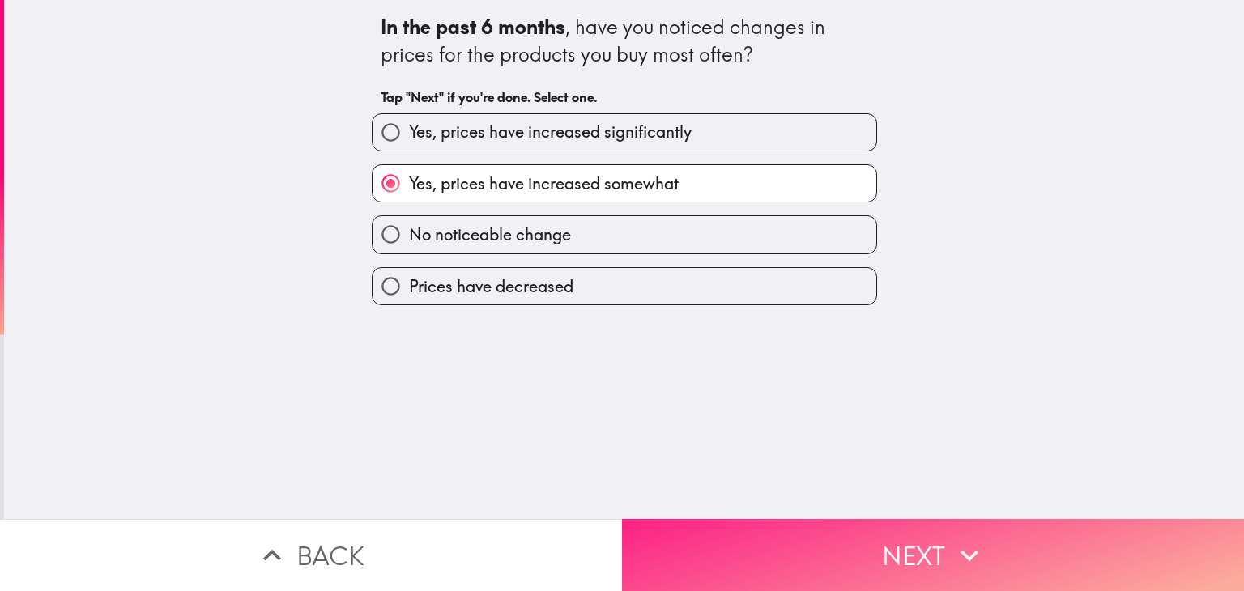
click at [832, 552] on button "Next" at bounding box center [933, 555] width 622 height 72
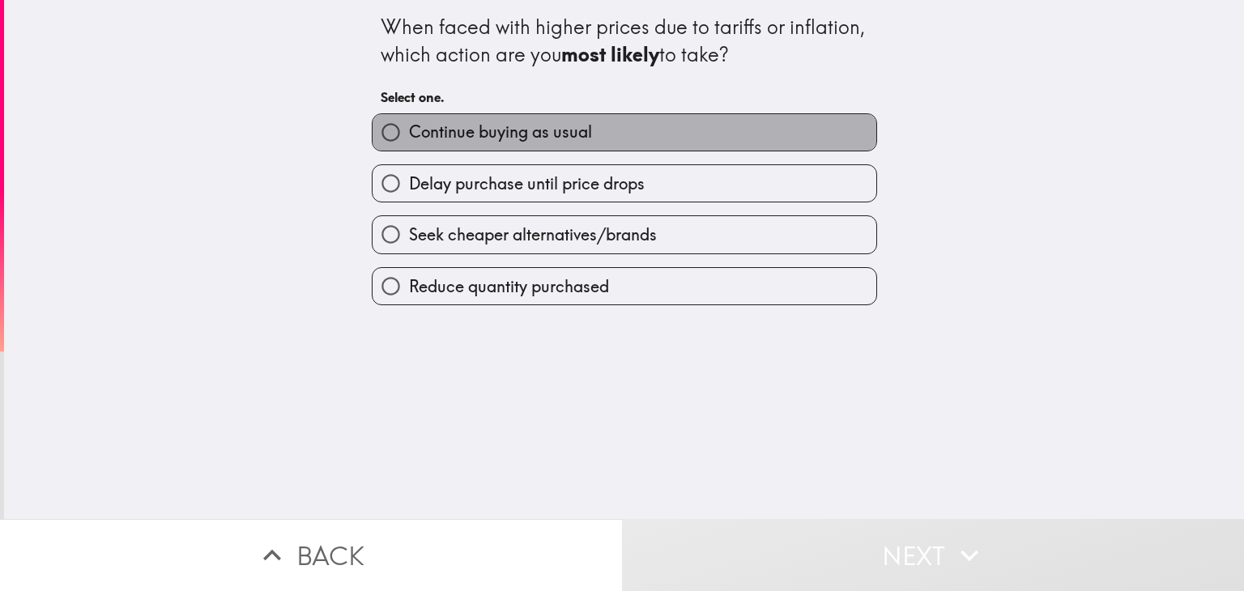
click at [462, 134] on span "Continue buying as usual" at bounding box center [500, 132] width 183 height 23
click at [409, 134] on input "Continue buying as usual" at bounding box center [390, 132] width 36 height 36
radio input "true"
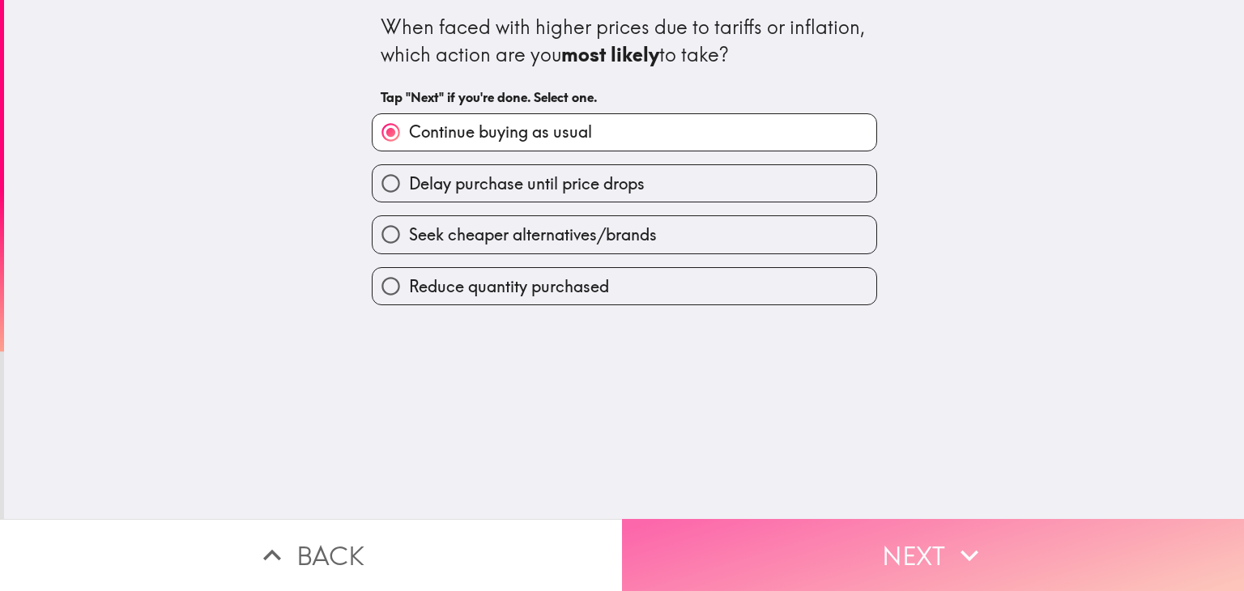
click at [793, 529] on button "Next" at bounding box center [933, 555] width 622 height 72
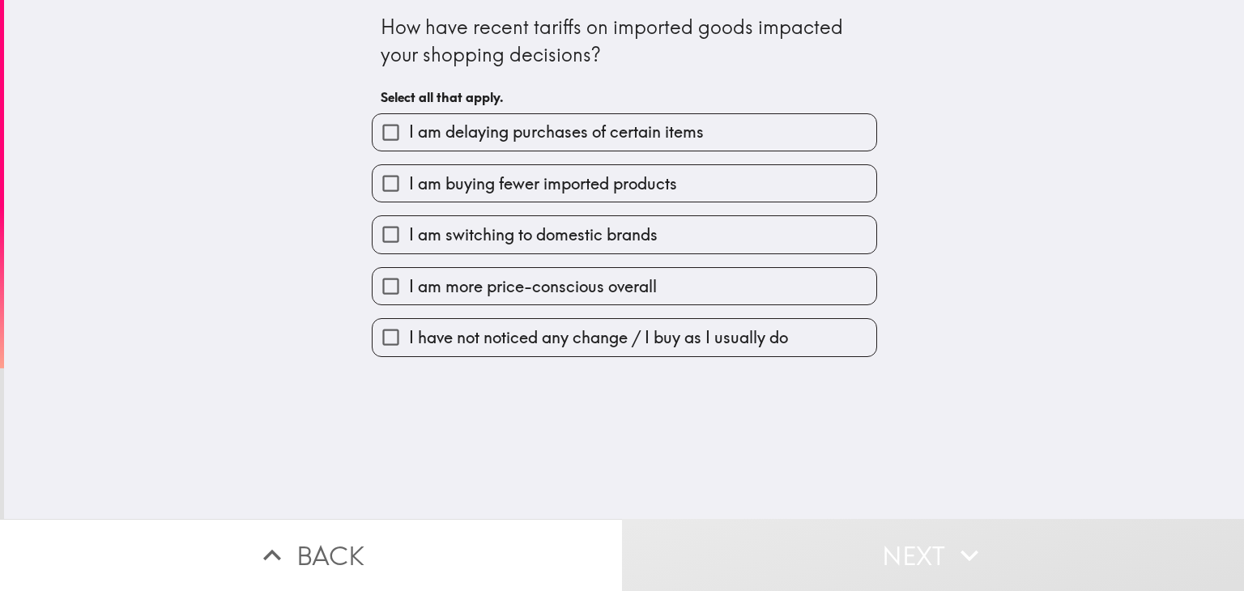
click at [495, 192] on span "I am buying fewer imported products" at bounding box center [543, 183] width 268 height 23
click at [409, 192] on input "I am buying fewer imported products" at bounding box center [390, 183] width 36 height 36
checkbox input "true"
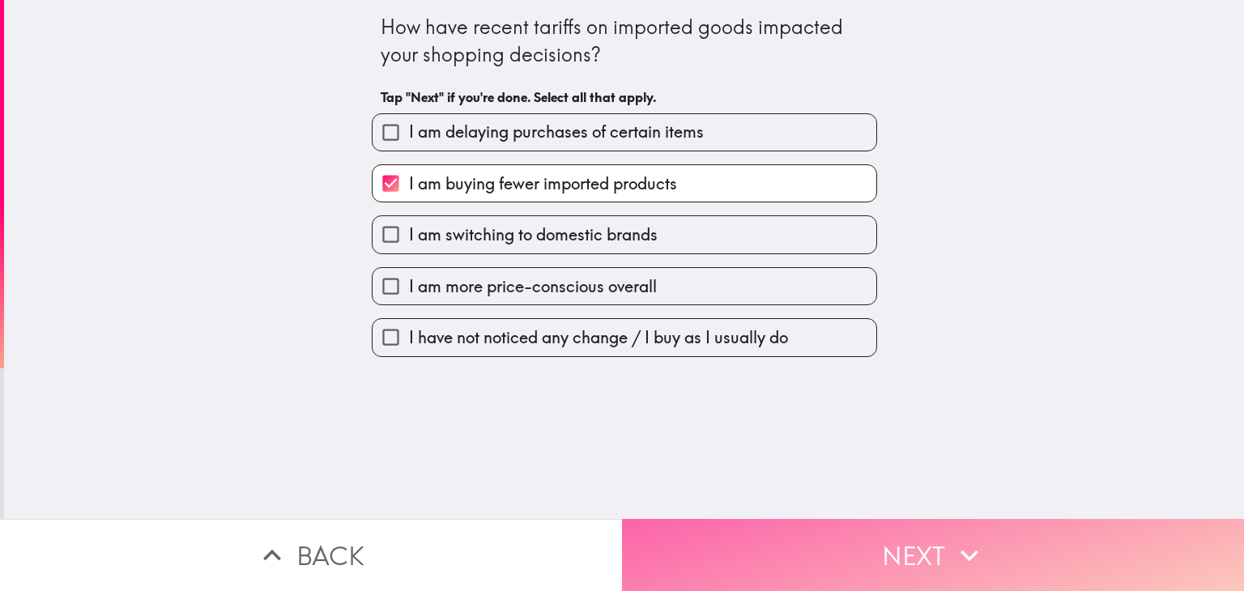
click at [824, 526] on button "Next" at bounding box center [933, 555] width 622 height 72
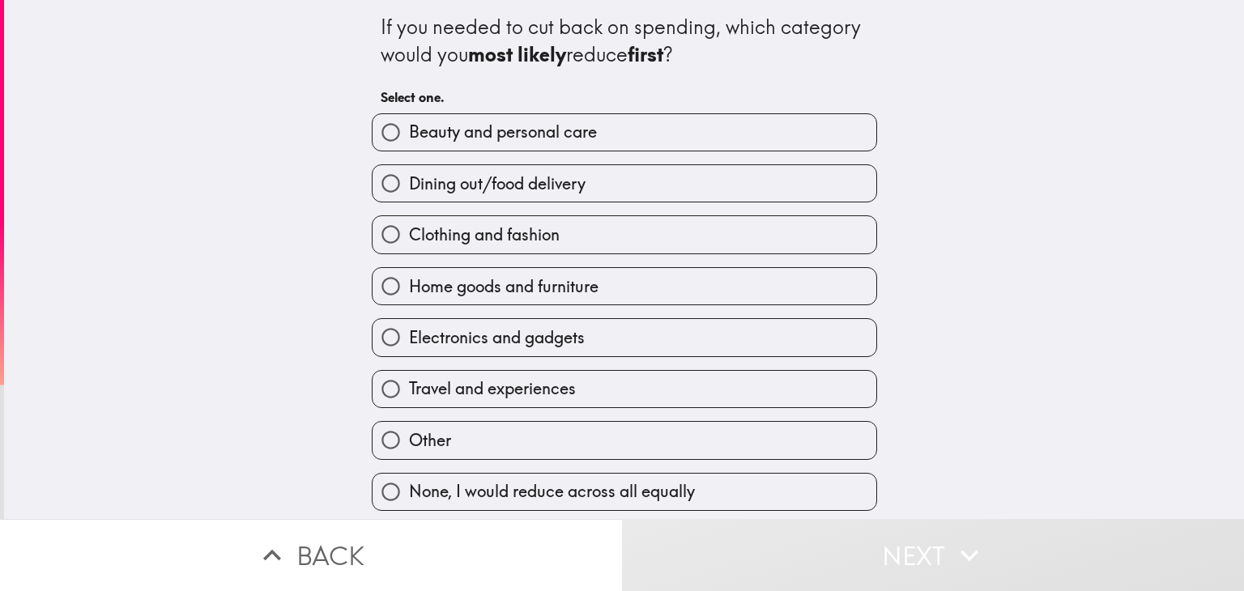
click at [528, 140] on span "Beauty and personal care" at bounding box center [503, 132] width 188 height 23
click at [409, 140] on input "Beauty and personal care" at bounding box center [390, 132] width 36 height 36
radio input "true"
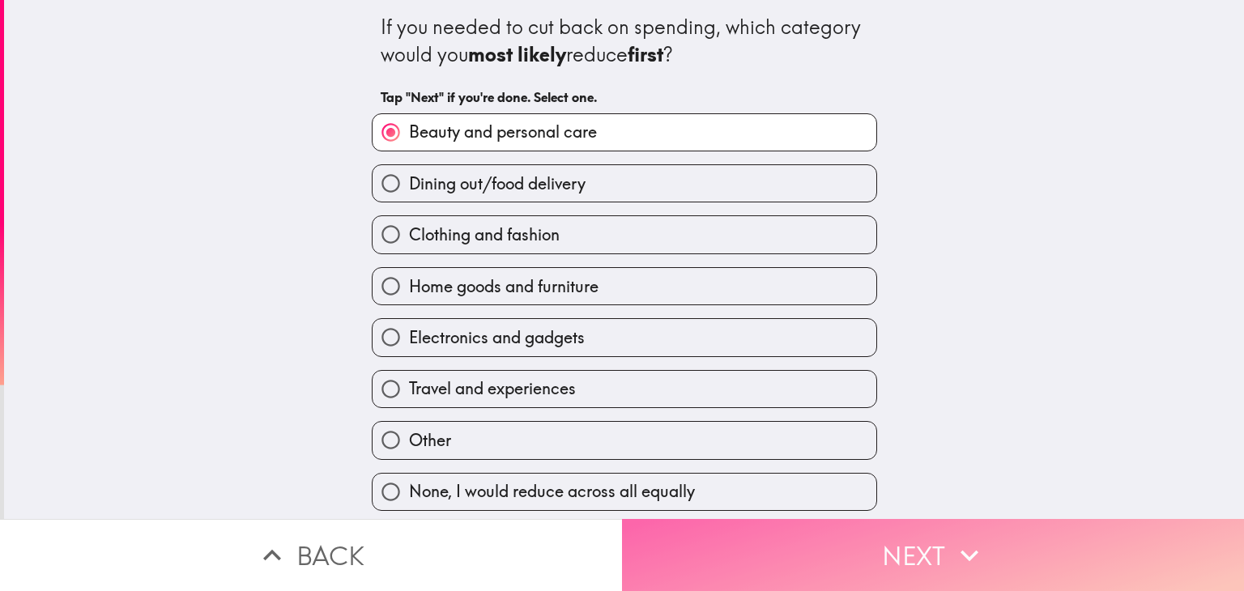
click at [818, 534] on button "Next" at bounding box center [933, 555] width 622 height 72
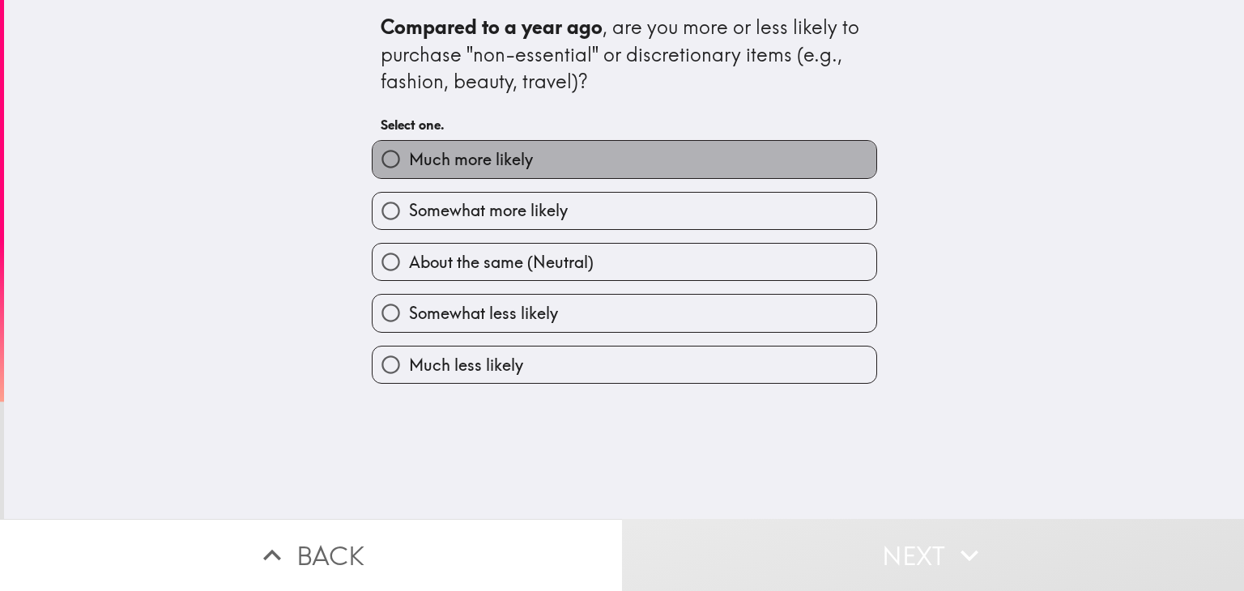
click at [582, 151] on label "Much more likely" at bounding box center [624, 159] width 504 height 36
click at [409, 151] on input "Much more likely" at bounding box center [390, 159] width 36 height 36
radio input "true"
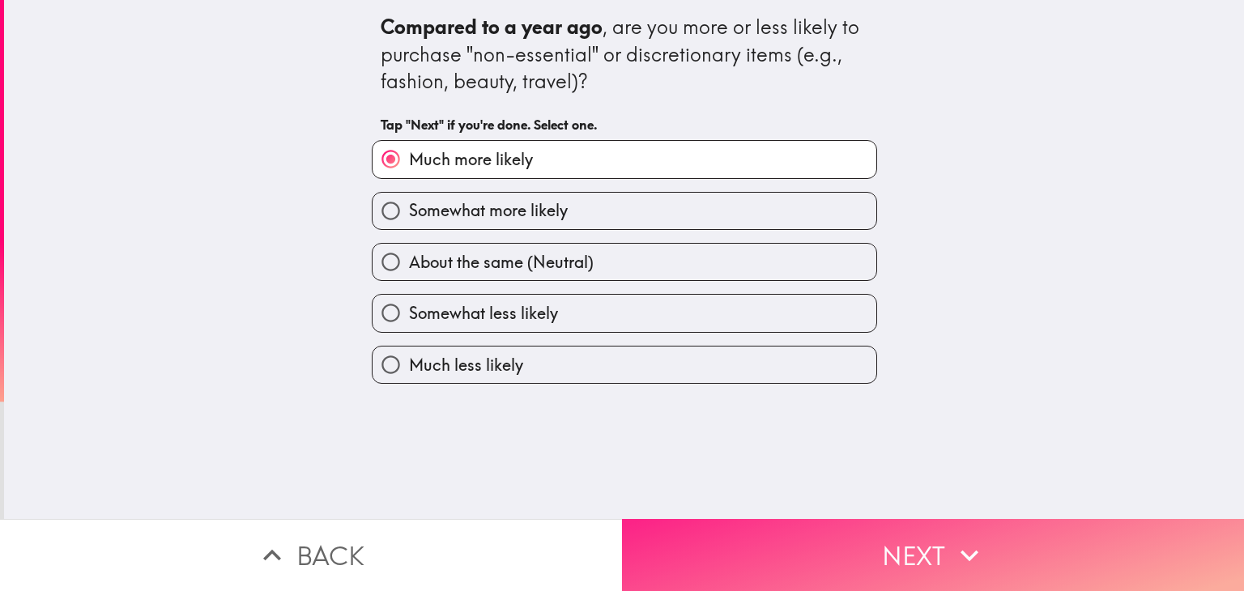
click at [914, 550] on button "Next" at bounding box center [933, 555] width 622 height 72
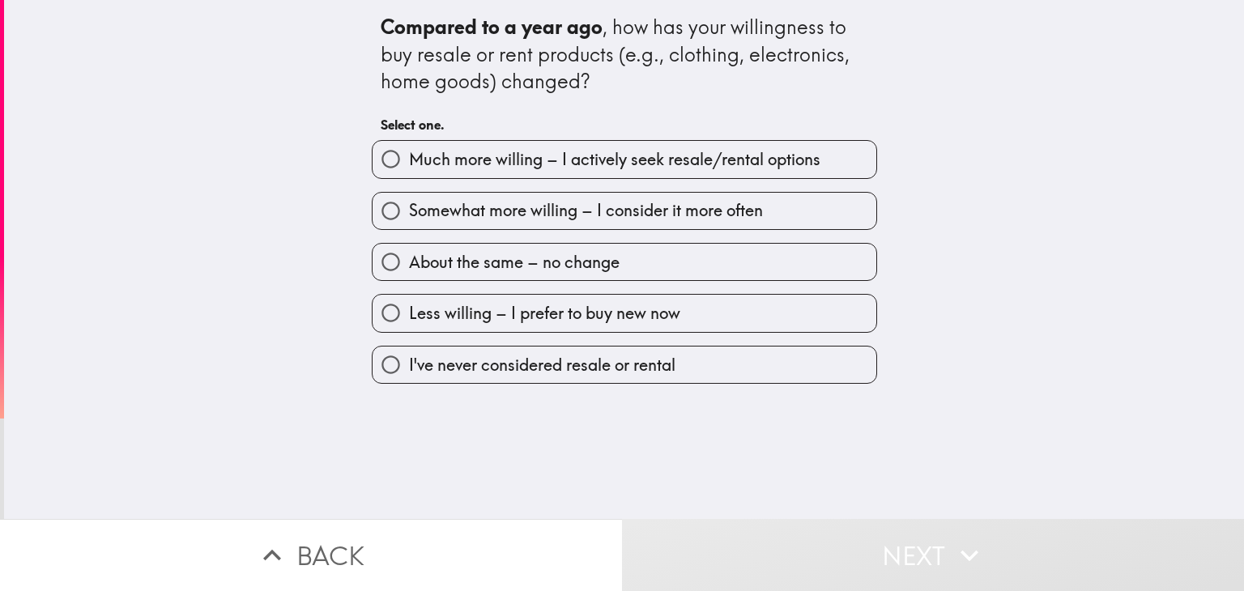
click at [589, 153] on span "Much more willing – I actively seek resale/rental options" at bounding box center [614, 159] width 411 height 23
click at [409, 153] on input "Much more willing – I actively seek resale/rental options" at bounding box center [390, 159] width 36 height 36
radio input "true"
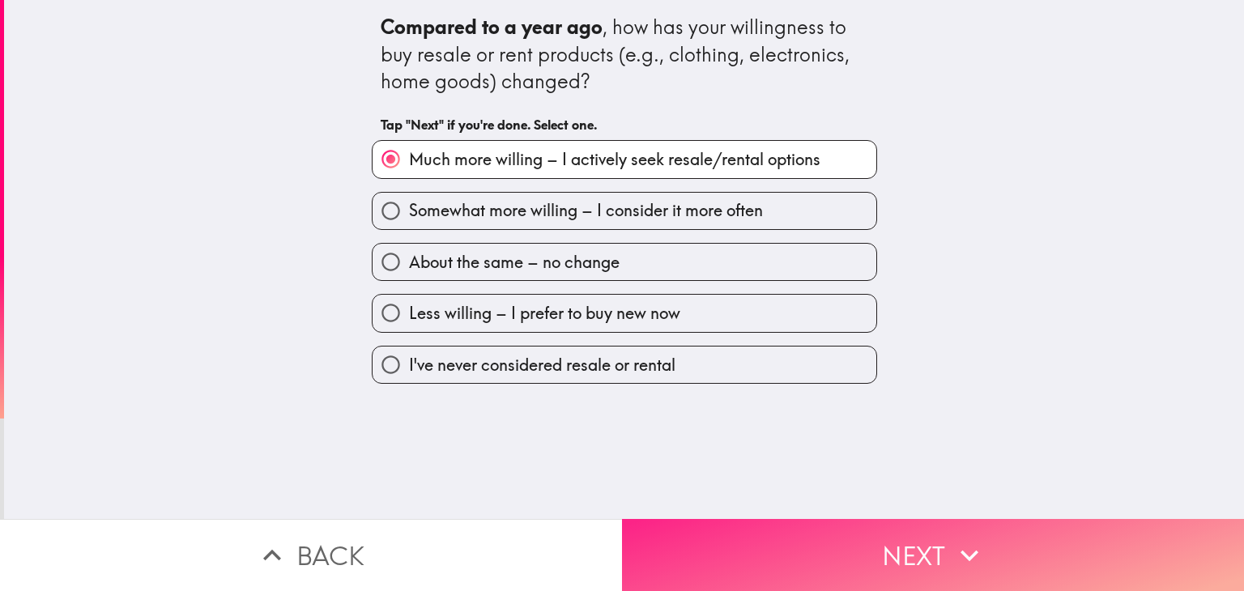
click at [842, 542] on button "Next" at bounding box center [933, 555] width 622 height 72
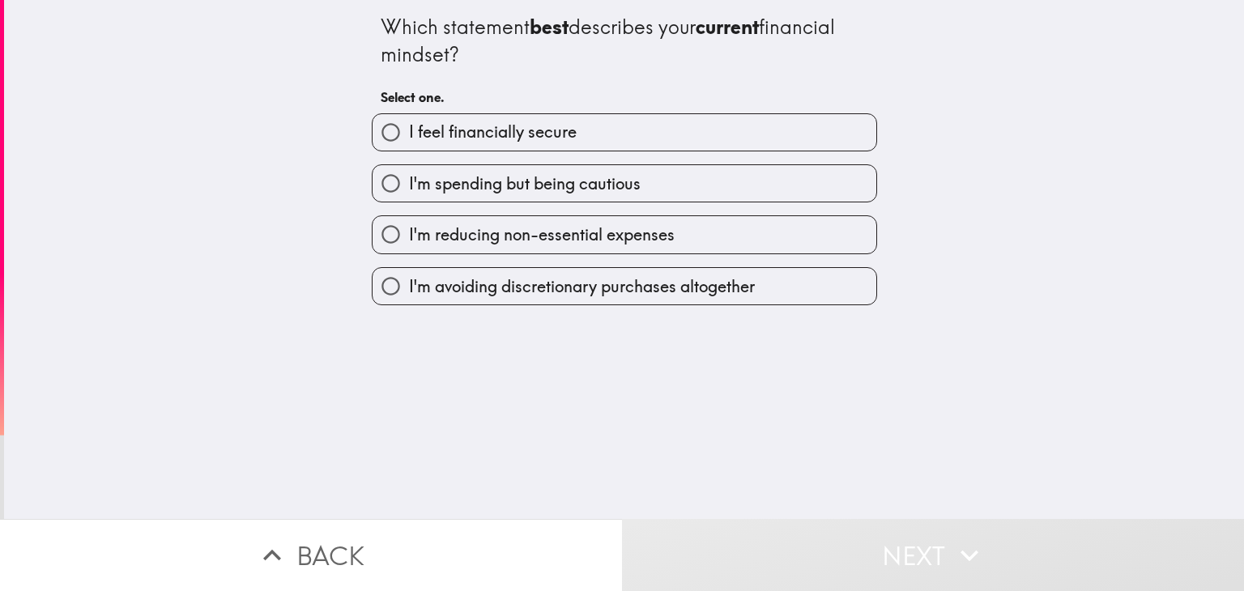
click at [522, 131] on span "I feel financially secure" at bounding box center [493, 132] width 168 height 23
click at [409, 131] on input "I feel financially secure" at bounding box center [390, 132] width 36 height 36
radio input "true"
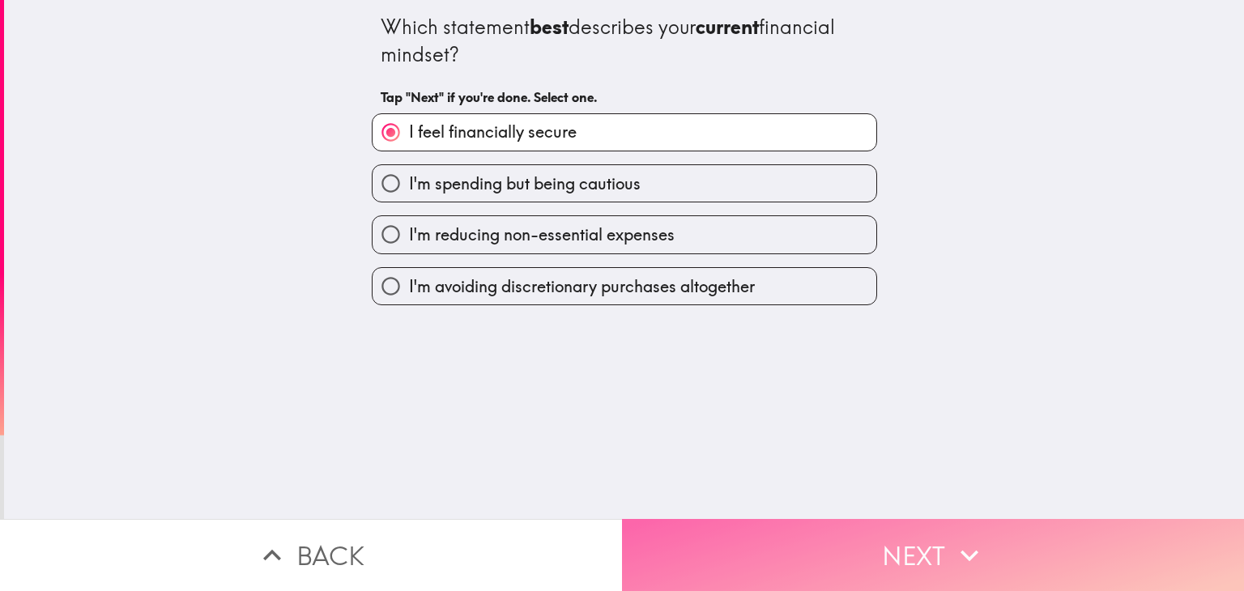
click at [817, 519] on button "Next" at bounding box center [933, 555] width 622 height 72
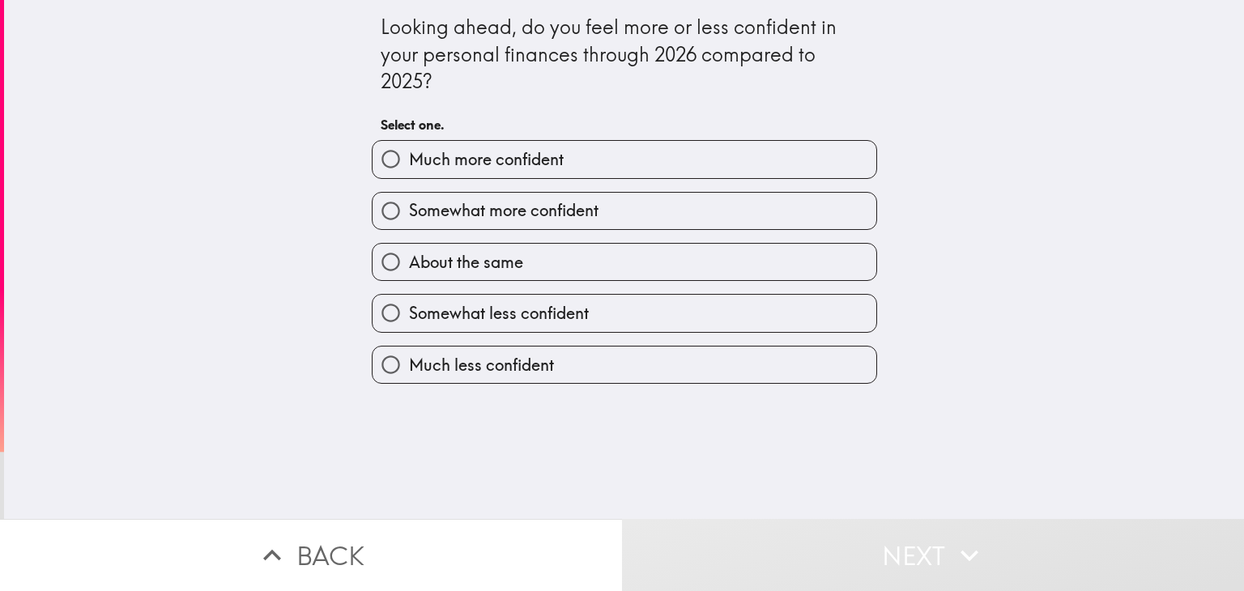
click at [581, 160] on label "Much more confident" at bounding box center [624, 159] width 504 height 36
click at [409, 160] on input "Much more confident" at bounding box center [390, 159] width 36 height 36
radio input "true"
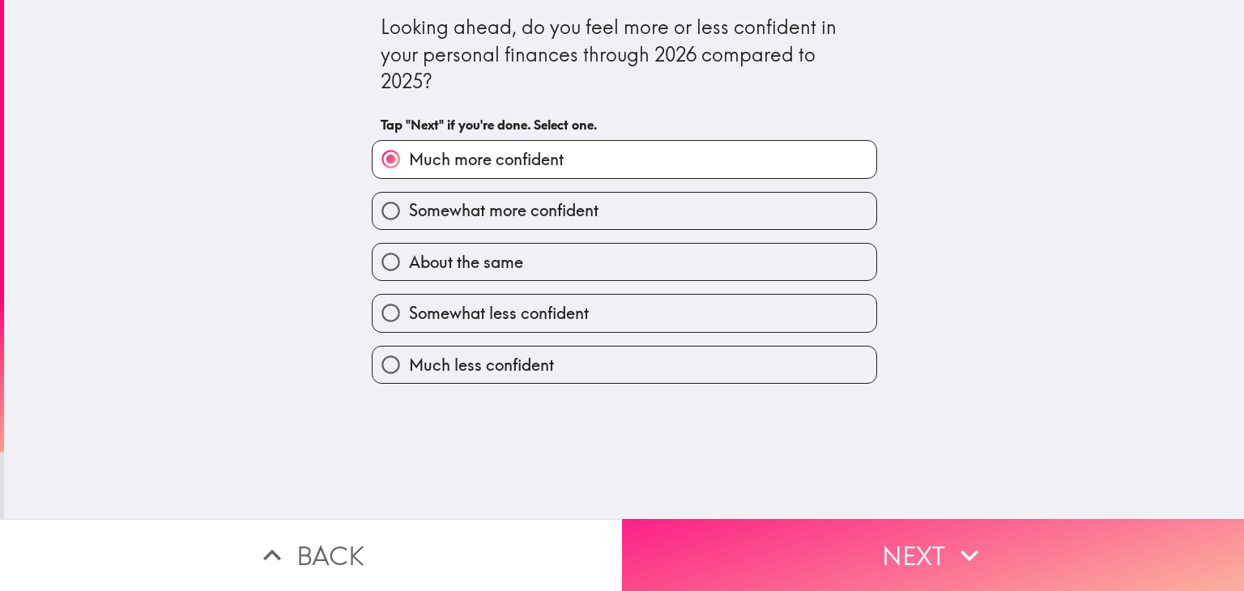
click at [884, 540] on button "Next" at bounding box center [933, 555] width 622 height 72
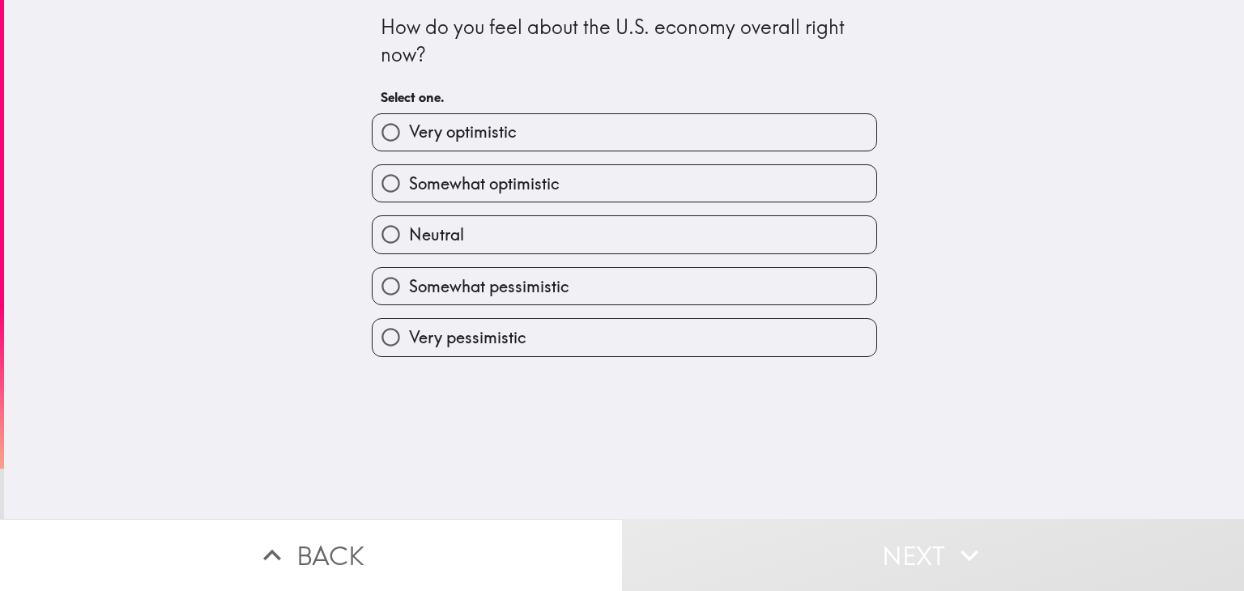
click at [587, 134] on label "Very optimistic" at bounding box center [624, 132] width 504 height 36
click at [409, 134] on input "Very optimistic" at bounding box center [390, 132] width 36 height 36
radio input "true"
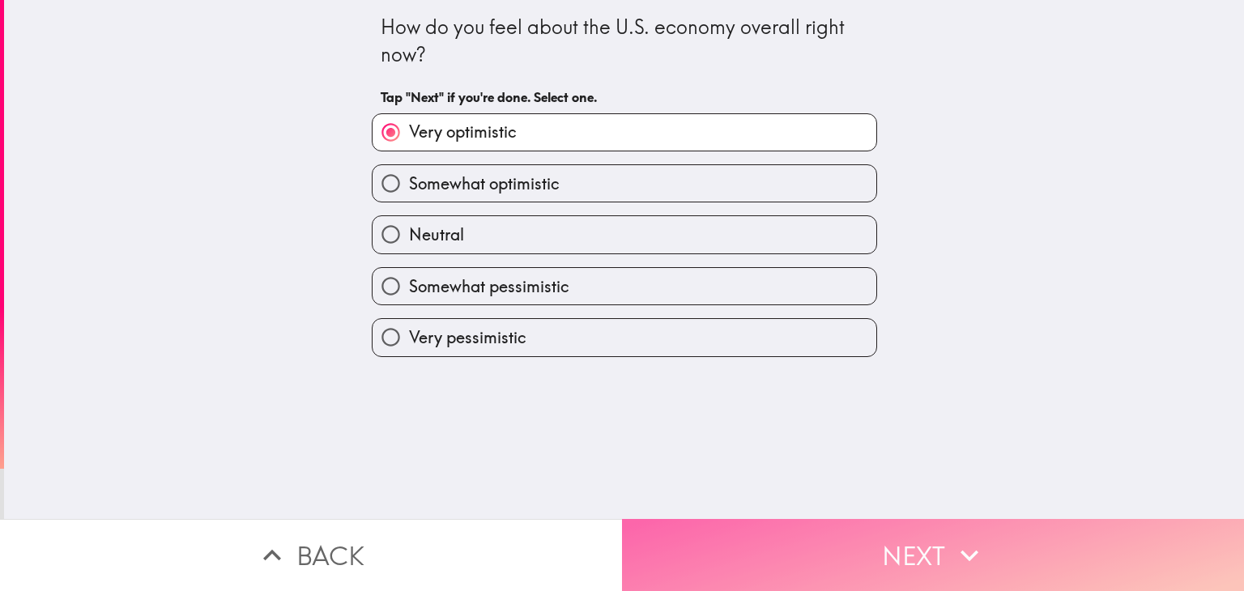
click at [828, 545] on button "Next" at bounding box center [933, 555] width 622 height 72
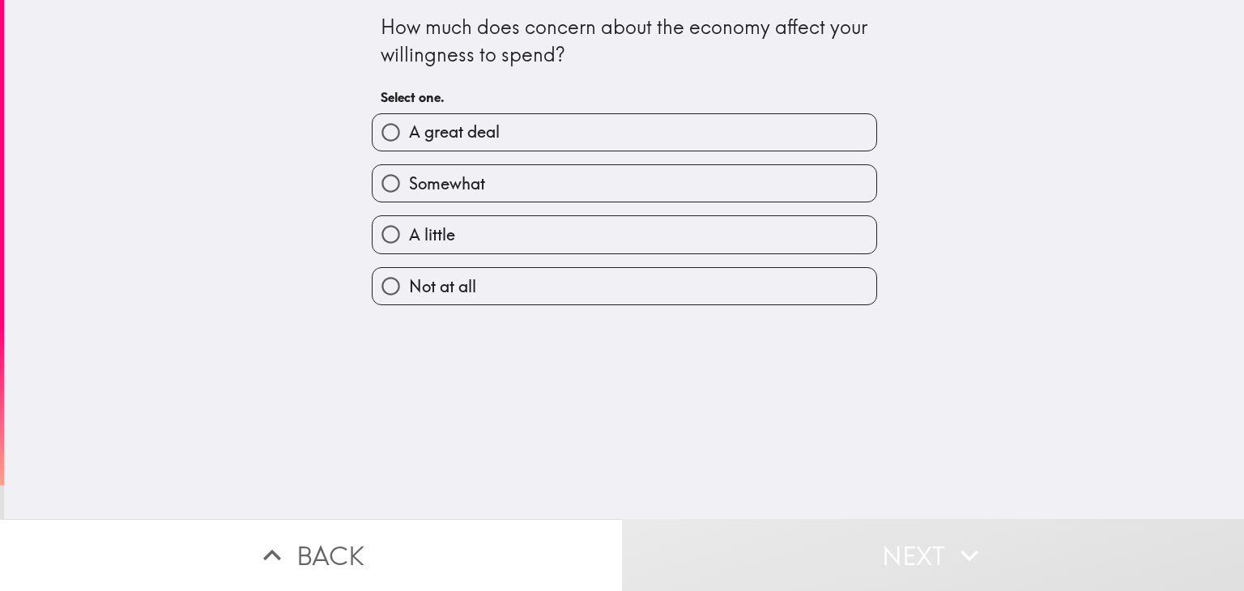
click at [504, 131] on label "A great deal" at bounding box center [624, 132] width 504 height 36
click at [409, 131] on input "A great deal" at bounding box center [390, 132] width 36 height 36
radio input "true"
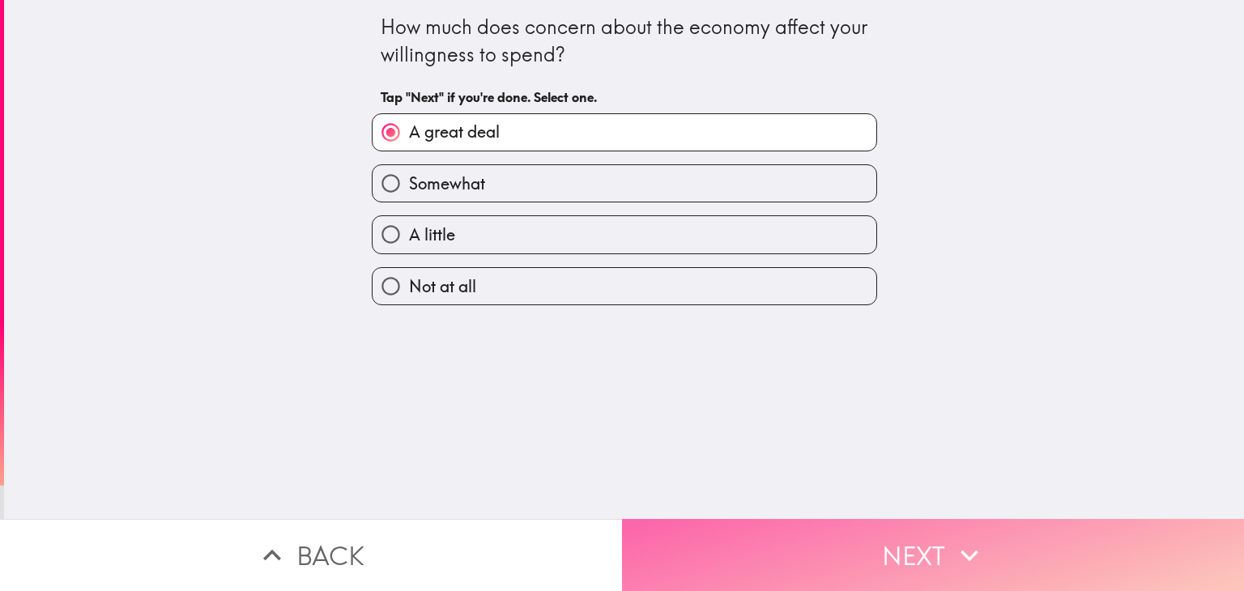
click at [747, 519] on button "Next" at bounding box center [933, 555] width 622 height 72
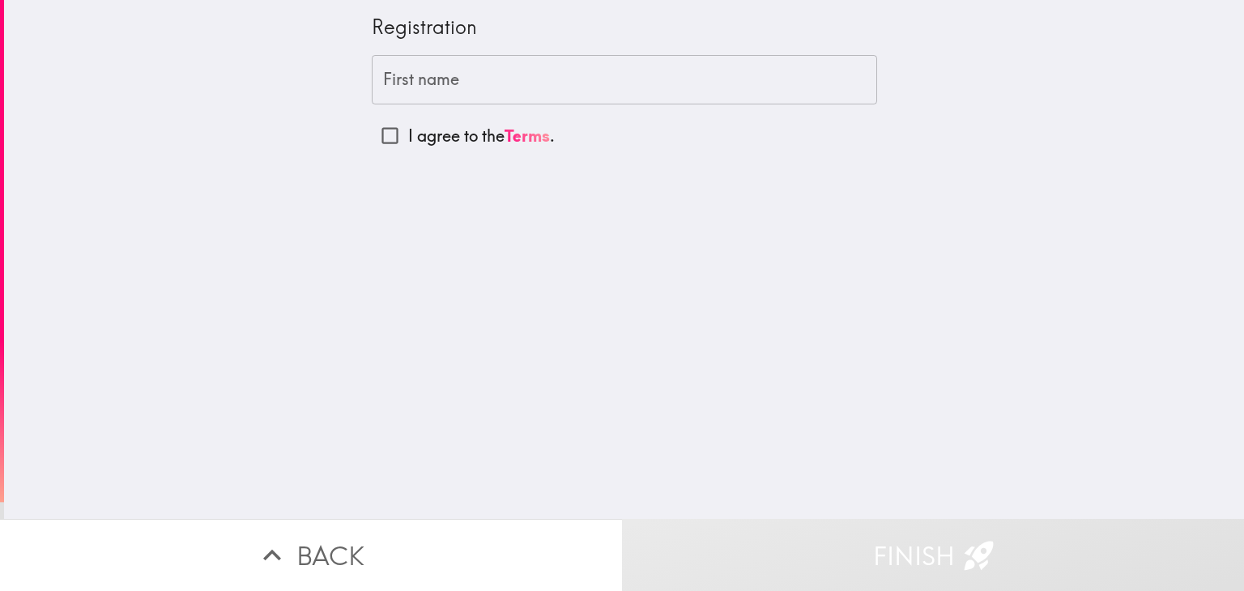
click at [463, 75] on input "First name" at bounding box center [624, 80] width 505 height 50
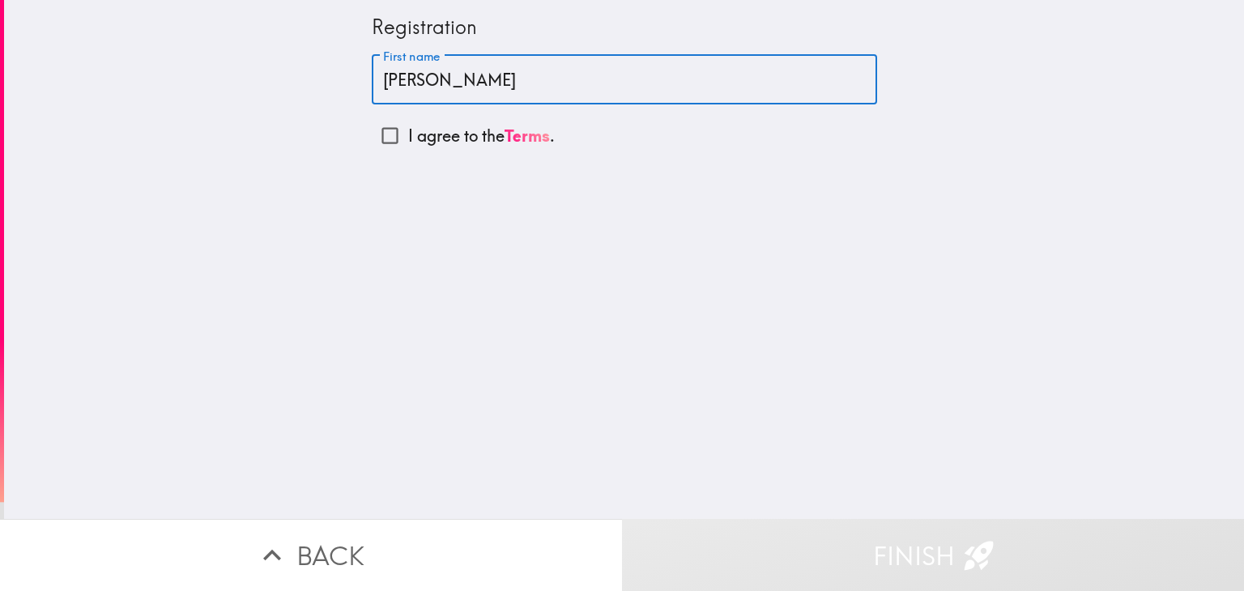
type input "[PERSON_NAME]"
click at [376, 138] on input "I agree to the Terms ." at bounding box center [390, 135] width 36 height 36
checkbox input "true"
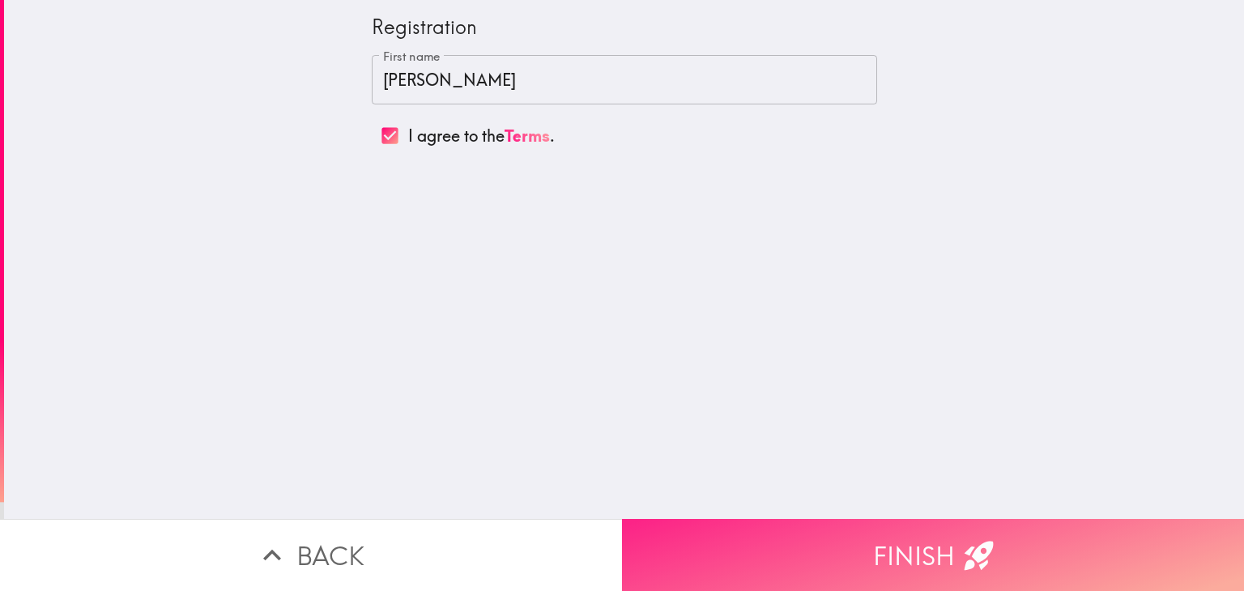
click at [847, 532] on button "Finish" at bounding box center [933, 555] width 622 height 72
